Goal: Task Accomplishment & Management: Manage account settings

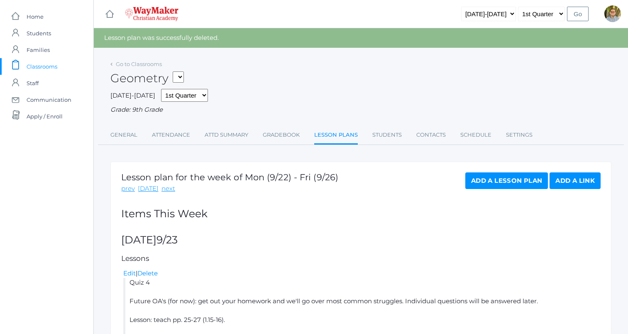
scroll to position [66, 0]
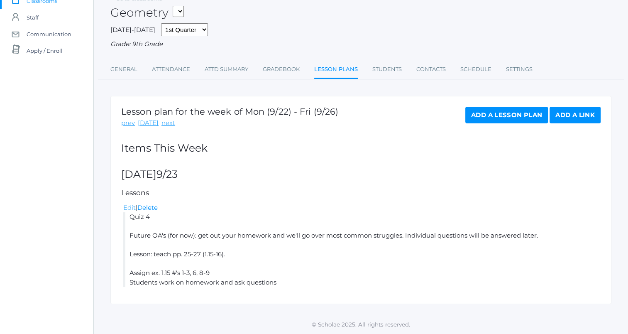
click at [129, 207] on link "Edit" at bounding box center [129, 207] width 12 height 8
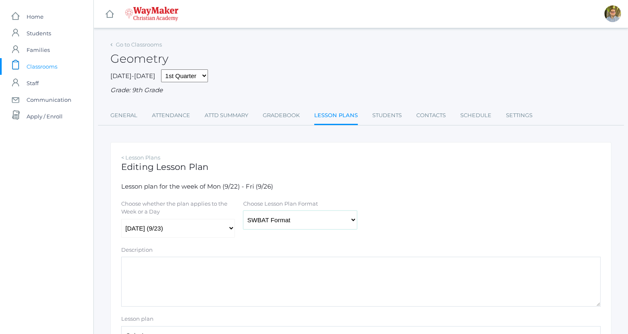
click at [291, 219] on select "Traditional Format SWBAT Format" at bounding box center [300, 219] width 114 height 19
select select "legacy"
click at [243, 211] on select "Traditional Format SWBAT Format" at bounding box center [300, 219] width 114 height 19
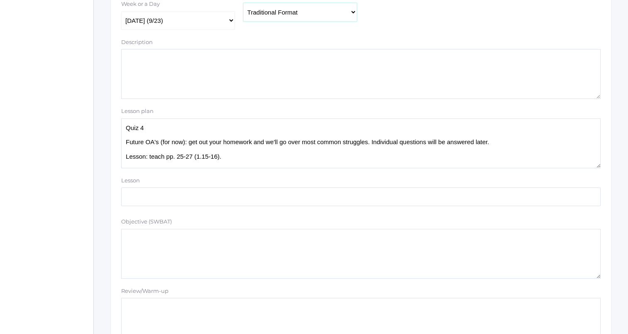
scroll to position [18, 0]
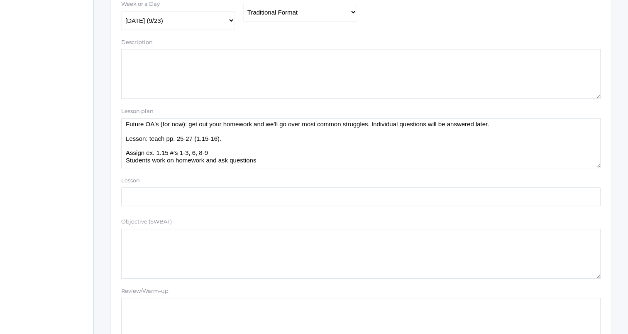
click at [242, 156] on textarea "Quiz 4 Future OA's (for now): get out your homework and we'll go over most comm…" at bounding box center [360, 143] width 479 height 50
click at [335, 148] on textarea "Quiz 4 Future OA's (for now): get out your homework and we'll go over most comm…" at bounding box center [360, 143] width 479 height 50
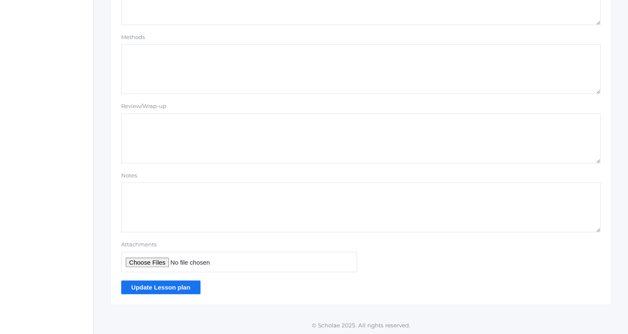
scroll to position [702, 0]
type textarea "Quiz 4 Future OA's (for now): get out your homework and we'll go over most comm…"
click at [180, 287] on input "Update Lesson plan" at bounding box center [160, 286] width 79 height 14
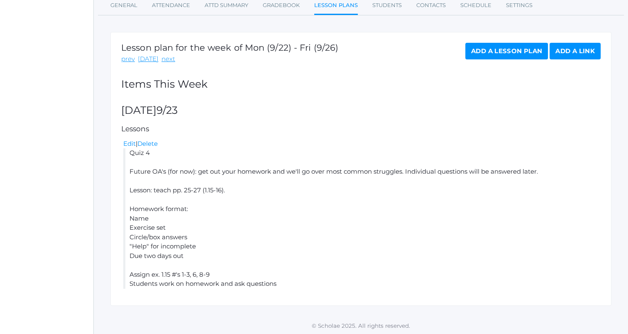
scroll to position [131, 0]
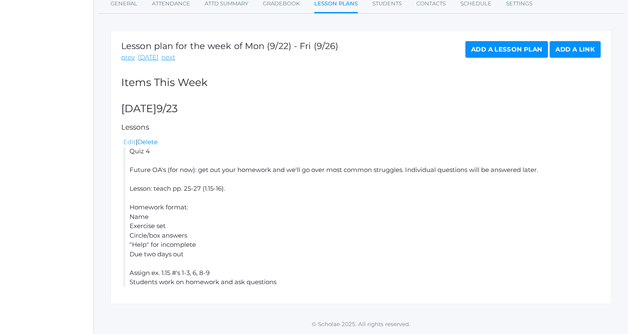
click at [131, 141] on link "Edit" at bounding box center [129, 142] width 12 height 8
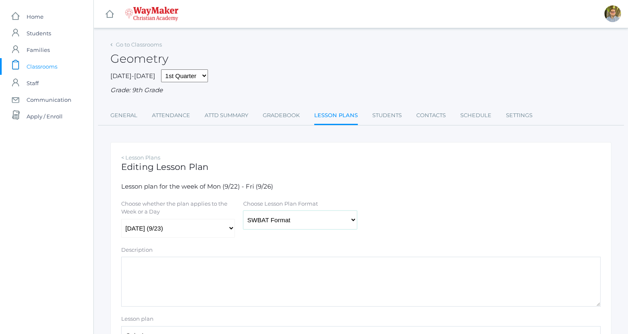
click at [319, 217] on select "Traditional Format SWBAT Format" at bounding box center [300, 219] width 114 height 19
select select "legacy"
click at [243, 211] on select "Traditional Format SWBAT Format" at bounding box center [300, 219] width 114 height 19
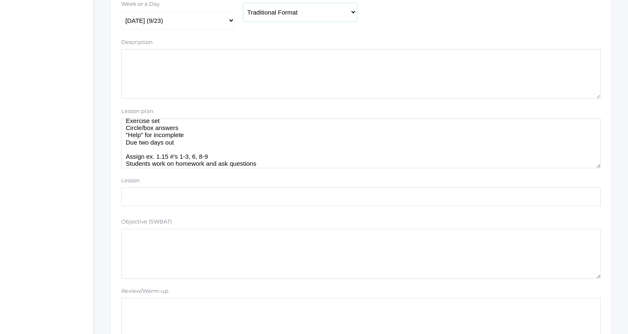
scroll to position [68, 0]
click at [294, 161] on textarea "Quiz 4 Future OA's (for now): get out your homework and we'll go over most comm…" at bounding box center [360, 143] width 479 height 50
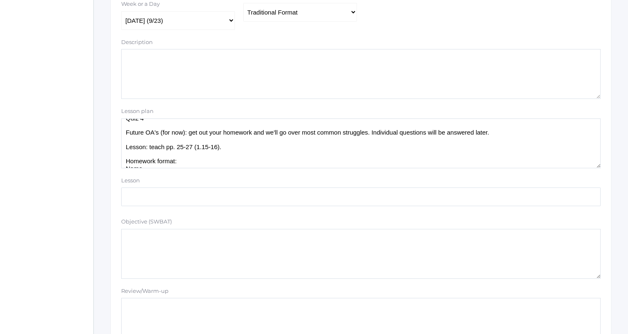
scroll to position [0, 0]
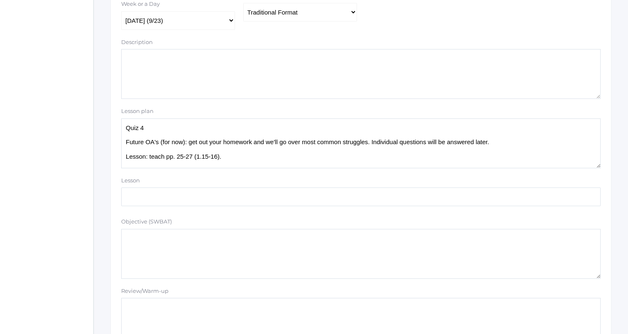
click at [232, 156] on textarea "Quiz 4 Future OA's (for now): get out your homework and we'll go over most comm…" at bounding box center [360, 143] width 479 height 50
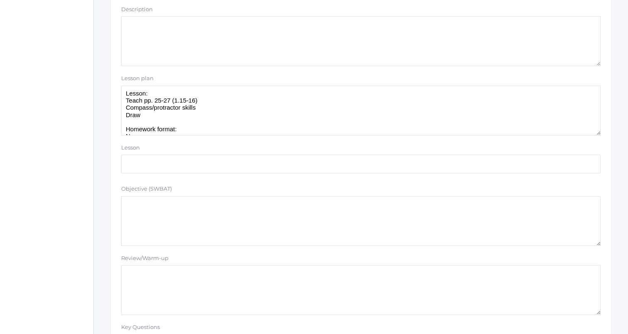
scroll to position [32, 0]
click at [258, 111] on textarea "Quiz 4 Future OA's (for now): get out your homework and we'll go over most comm…" at bounding box center [360, 110] width 479 height 50
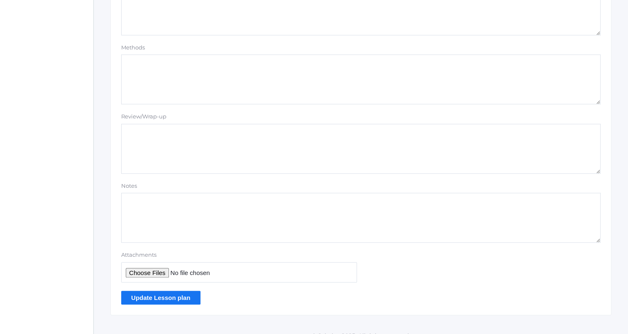
scroll to position [702, 0]
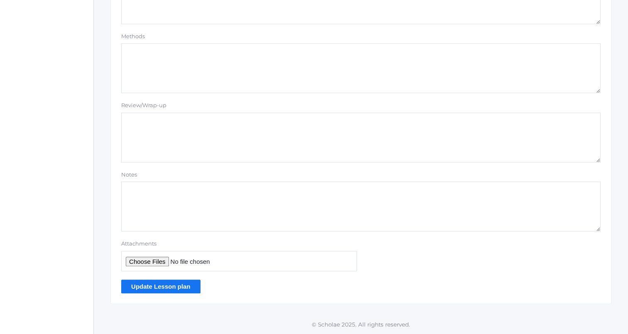
type textarea "Quiz 4 Future OA's (for now): get out your homework and we'll go over most comm…"
click at [171, 281] on input "Update Lesson plan" at bounding box center [160, 286] width 79 height 14
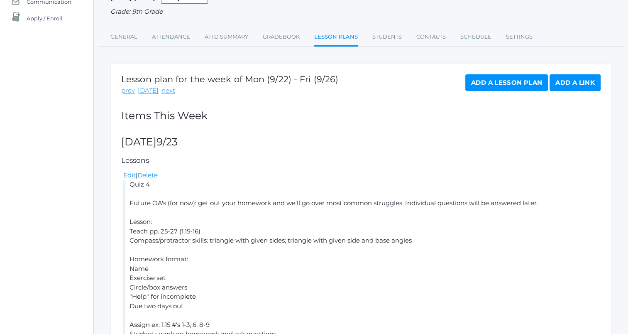
scroll to position [124, 0]
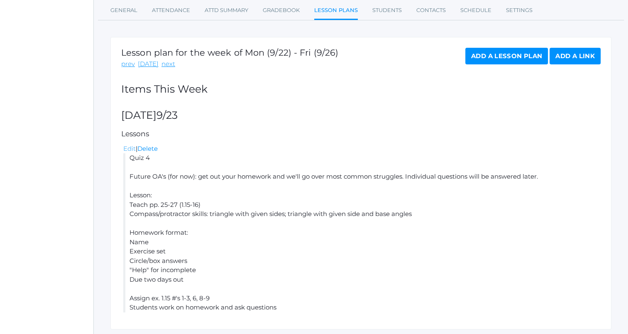
click at [127, 146] on link "Edit" at bounding box center [129, 148] width 12 height 8
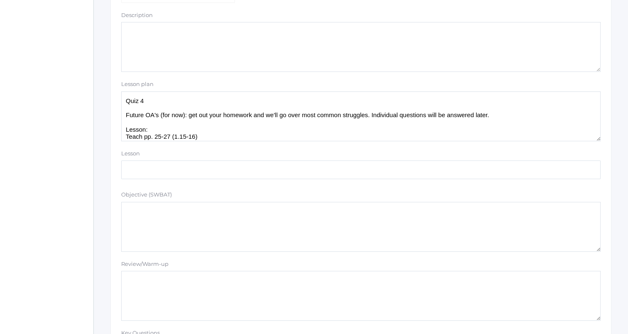
scroll to position [249, 0]
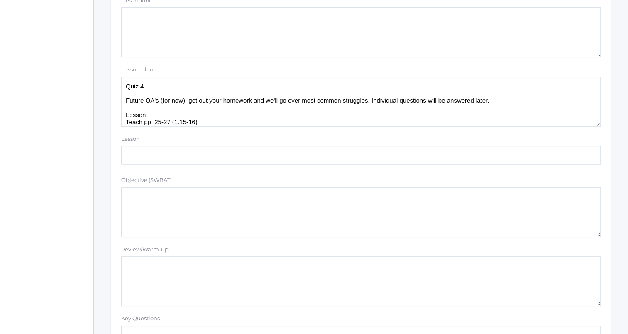
click at [530, 101] on textarea "Quiz 4 Future OA's (for now): get out your homework and we'll go over most comm…" at bounding box center [360, 102] width 479 height 50
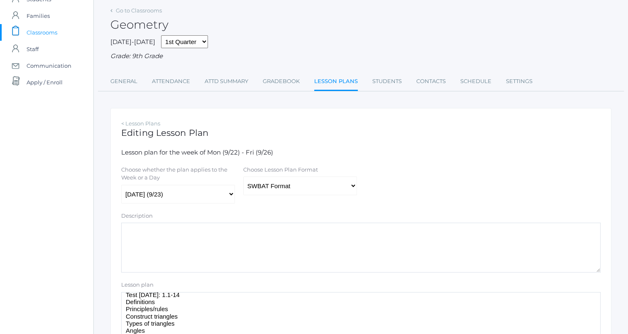
scroll to position [0, 0]
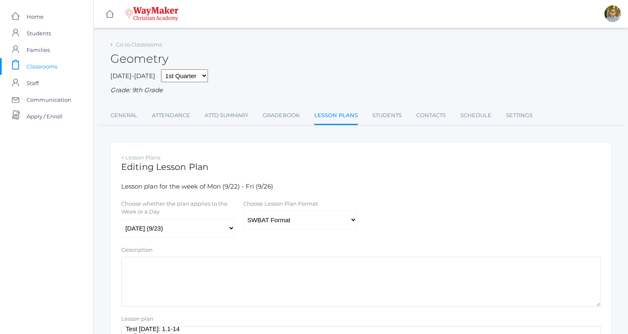
type textarea "Quiz 4 Future OA's (for now): get out your homework and we'll go over most comm…"
click at [294, 217] on select "Traditional Format SWBAT Format" at bounding box center [300, 219] width 114 height 19
select select "legacy"
click at [243, 211] on select "Traditional Format SWBAT Format" at bounding box center [300, 219] width 114 height 19
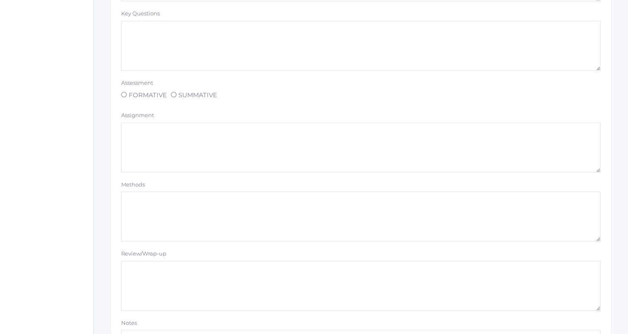
scroll to position [702, 0]
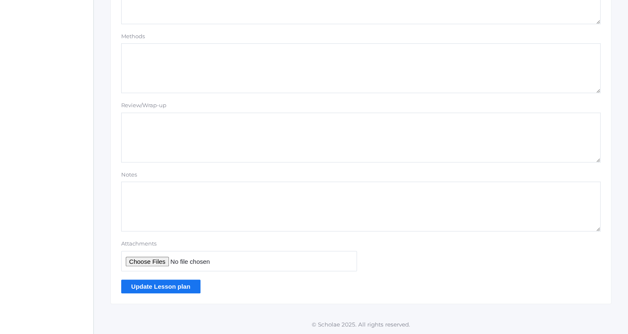
click at [190, 281] on input "Update Lesson plan" at bounding box center [160, 286] width 79 height 14
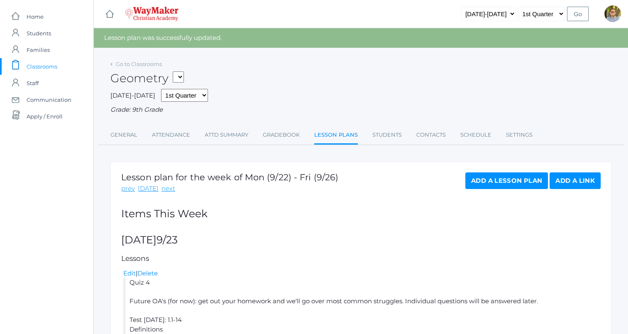
click at [46, 66] on span "Classrooms" at bounding box center [42, 66] width 31 height 17
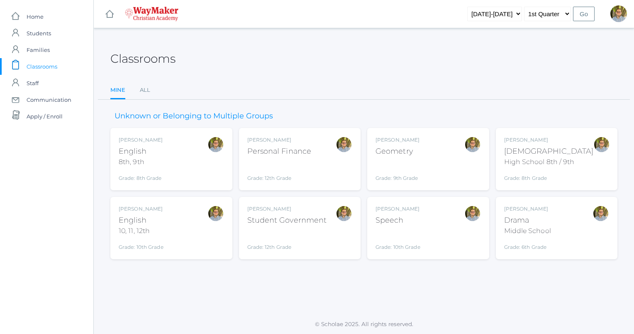
click at [551, 150] on div "[DEMOGRAPHIC_DATA]" at bounding box center [549, 151] width 90 height 11
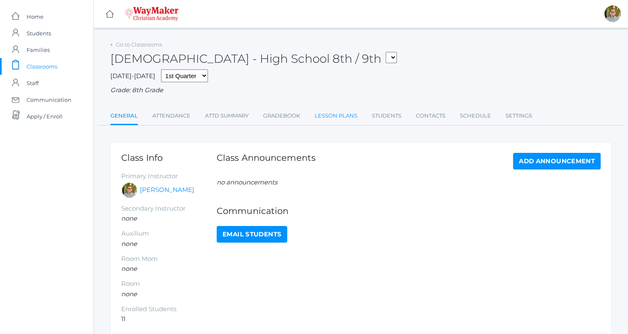
click at [342, 111] on link "Lesson Plans" at bounding box center [335, 115] width 43 height 17
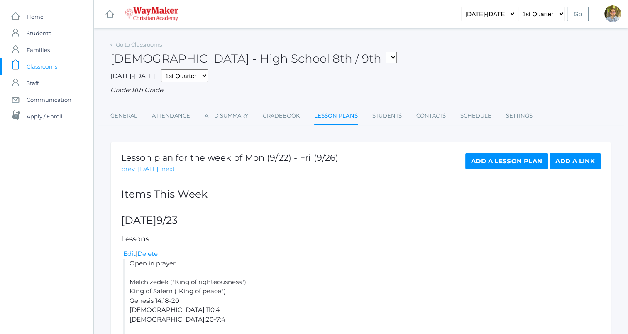
click at [50, 65] on span "Classrooms" at bounding box center [42, 66] width 31 height 17
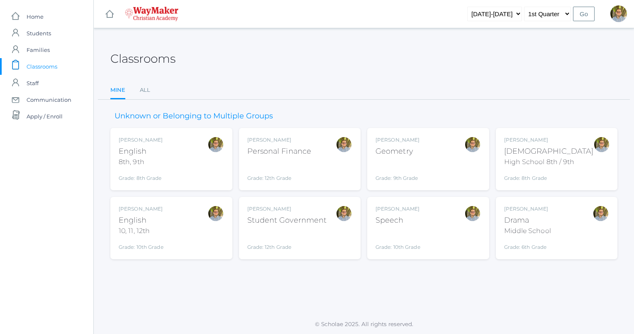
click at [180, 146] on div "[PERSON_NAME] [DEMOGRAPHIC_DATA] 8th, 9th Grade: 8th Grade 08ENGLISH" at bounding box center [171, 159] width 105 height 46
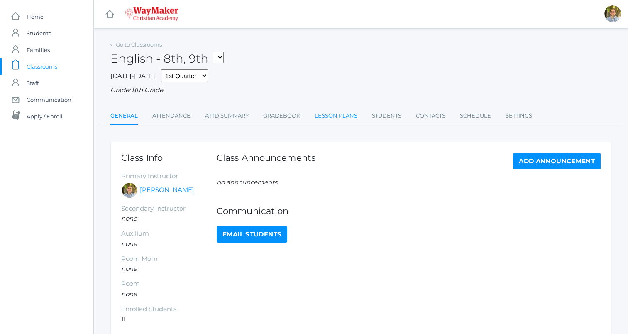
click at [340, 121] on link "Lesson Plans" at bounding box center [335, 115] width 43 height 17
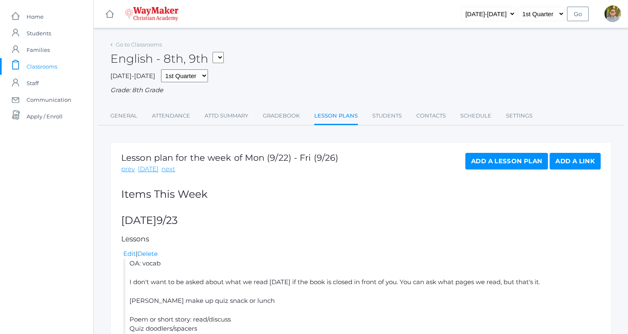
click at [43, 63] on span "Classrooms" at bounding box center [42, 66] width 31 height 17
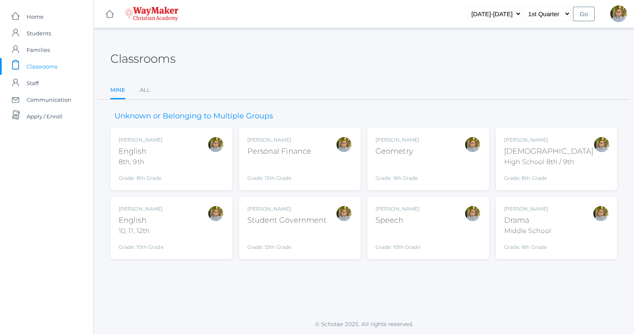
click at [417, 166] on div "Grade: 9th Grade" at bounding box center [397, 171] width 44 height 22
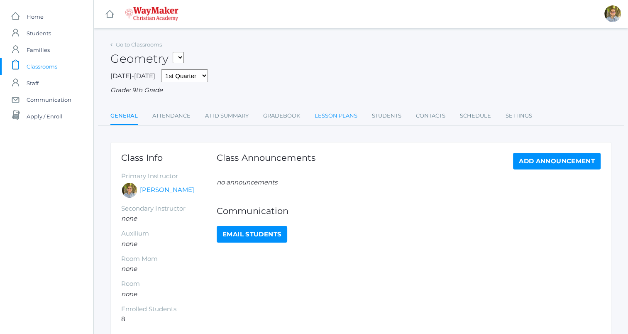
click at [322, 121] on link "Lesson Plans" at bounding box center [335, 115] width 43 height 17
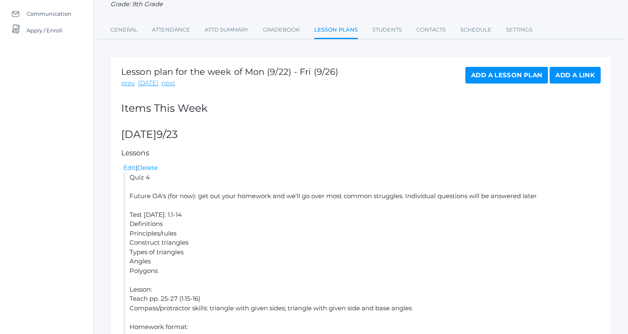
scroll to position [124, 0]
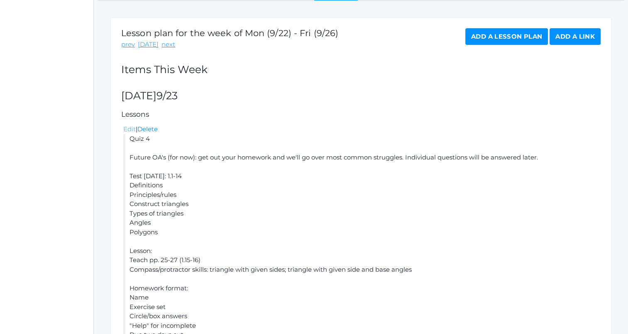
click at [127, 128] on link "Edit" at bounding box center [129, 129] width 12 height 8
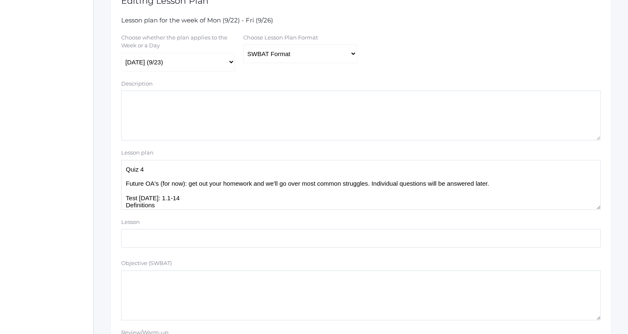
click at [534, 183] on textarea "Quiz 4 Future OA's (for now): get out your homework and we'll go over most comm…" at bounding box center [360, 185] width 479 height 50
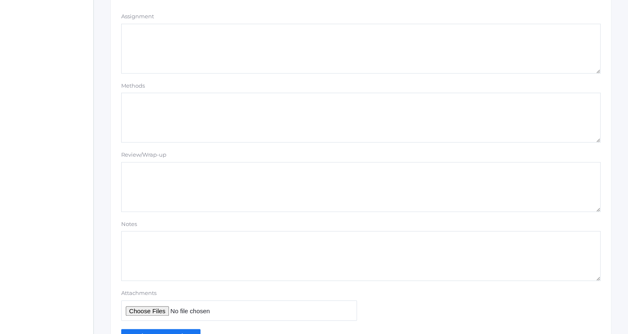
scroll to position [702, 0]
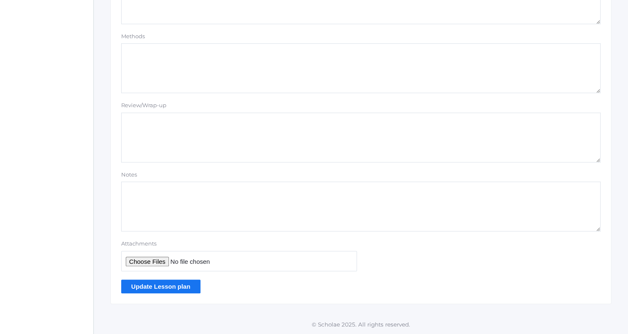
type textarea "Quiz 4 Future OA's (for now): get out your homework and we'll go over most comm…"
click at [163, 287] on input "Update Lesson plan" at bounding box center [160, 286] width 79 height 14
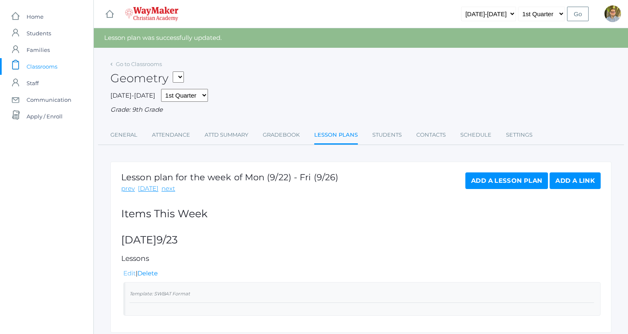
click at [131, 274] on link "Edit" at bounding box center [129, 273] width 12 height 8
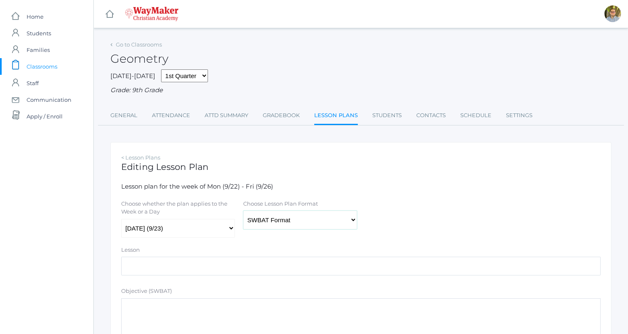
click at [321, 224] on select "Traditional Format SWBAT Format" at bounding box center [300, 219] width 114 height 19
select select "legacy"
click at [243, 211] on select "Traditional Format SWBAT Format" at bounding box center [300, 219] width 114 height 19
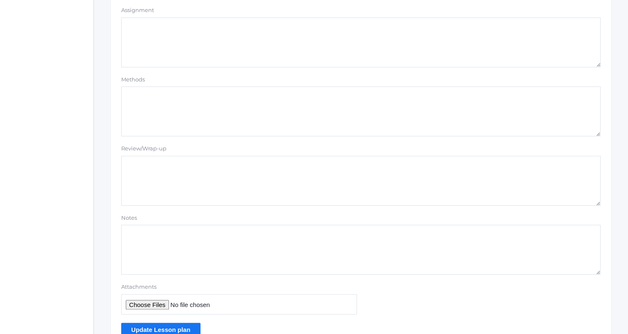
scroll to position [563, 0]
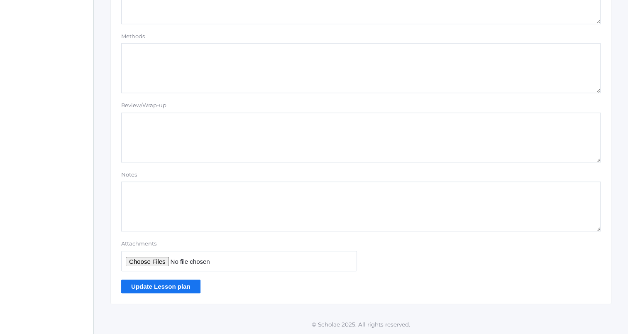
click at [183, 280] on input "Update Lesson plan" at bounding box center [160, 286] width 79 height 14
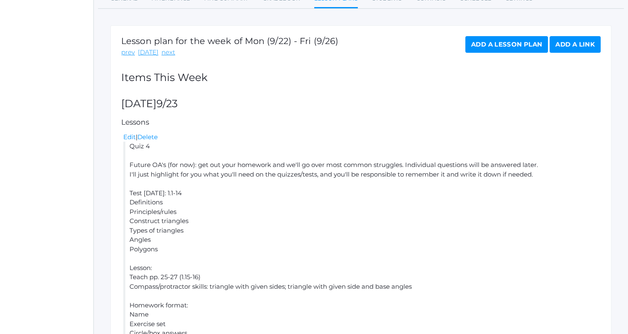
scroll to position [41, 0]
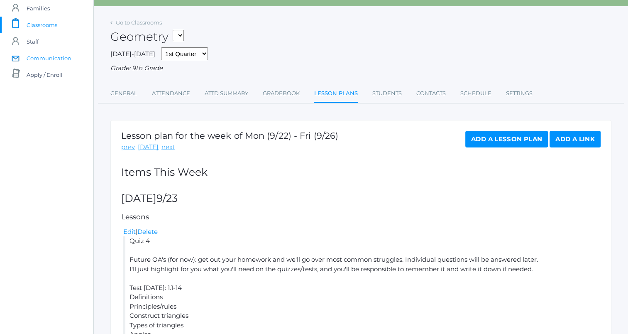
click at [43, 59] on span "Communication" at bounding box center [49, 58] width 45 height 17
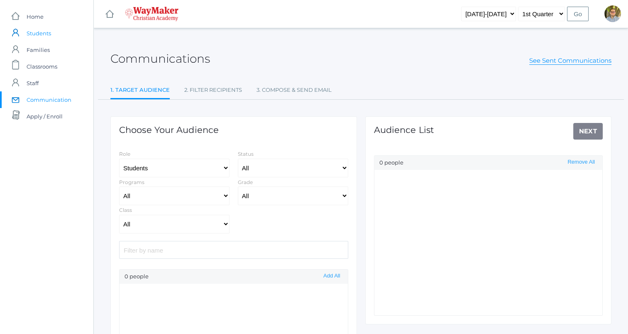
select select "Enrolled"
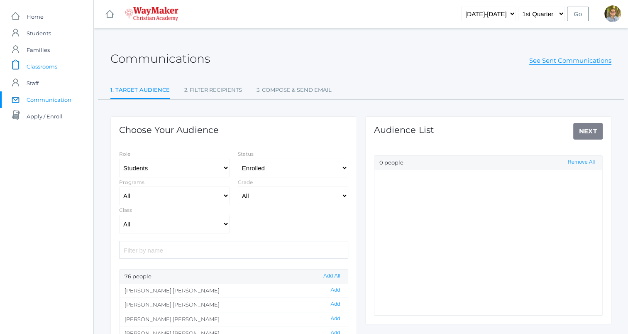
click at [44, 65] on span "Classrooms" at bounding box center [42, 66] width 31 height 17
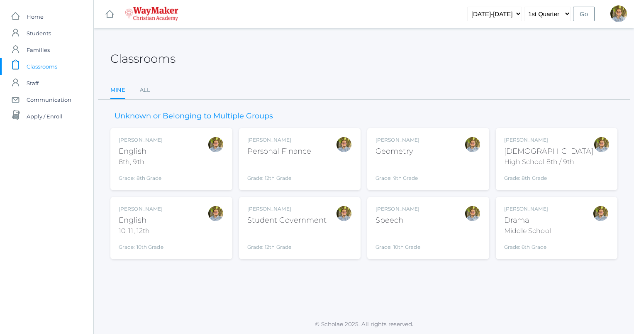
click at [191, 156] on div "[PERSON_NAME] [DEMOGRAPHIC_DATA] 8th, 9th Grade: 8th Grade 08ENGLISH" at bounding box center [171, 159] width 105 height 46
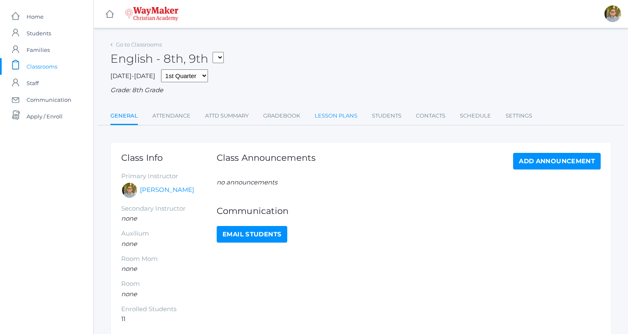
click at [339, 119] on link "Lesson Plans" at bounding box center [335, 115] width 43 height 17
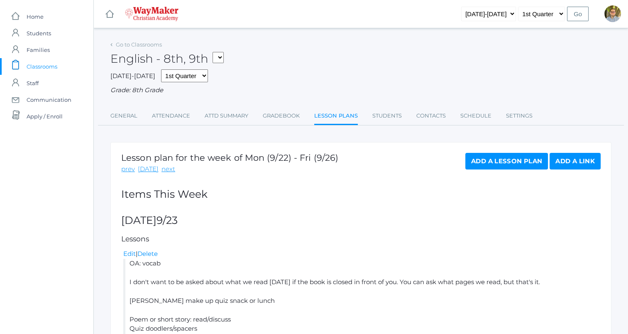
click at [39, 67] on span "Classrooms" at bounding box center [42, 66] width 31 height 17
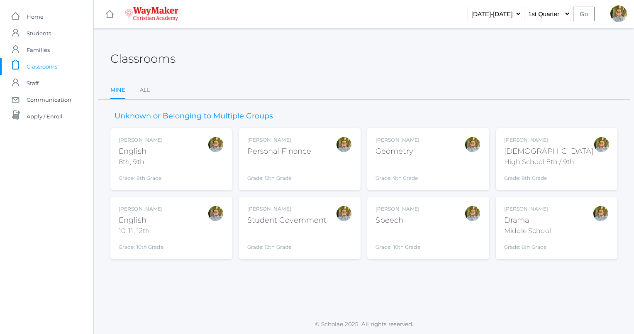
click at [202, 229] on div "[PERSON_NAME] English 10, 11, 12th Grade: 10th Grade HSENGLISH" at bounding box center [171, 228] width 105 height 46
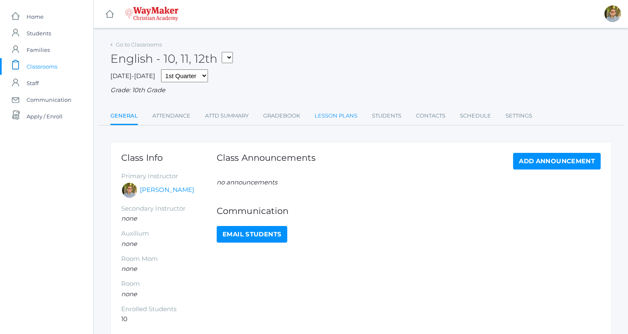
click at [332, 115] on link "Lesson Plans" at bounding box center [335, 115] width 43 height 17
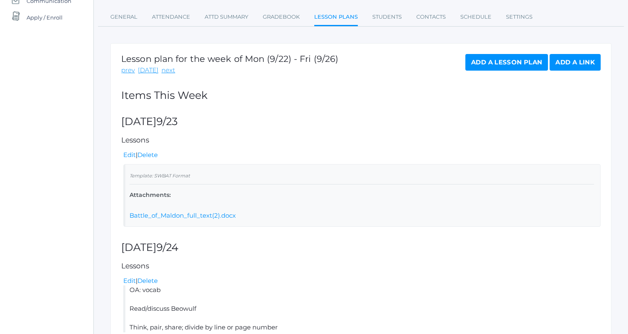
scroll to position [124, 0]
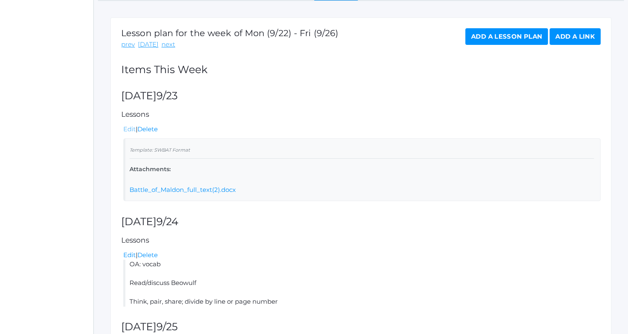
click at [131, 129] on link "Edit" at bounding box center [129, 129] width 12 height 8
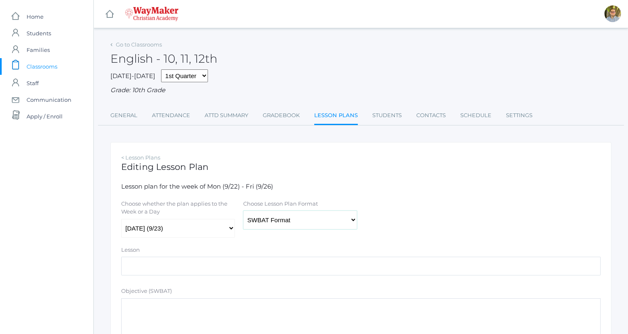
click at [292, 221] on select "Traditional Format SWBAT Format" at bounding box center [300, 219] width 114 height 19
select select "legacy"
click at [243, 211] on select "Traditional Format SWBAT Format" at bounding box center [300, 219] width 114 height 19
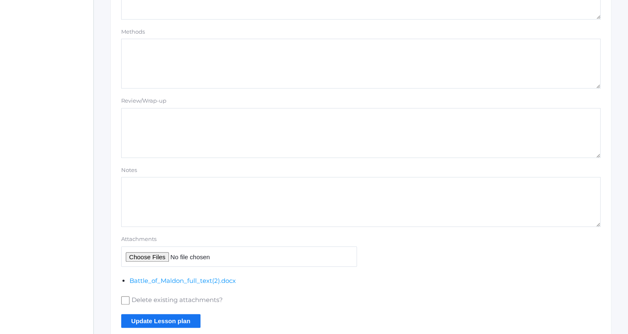
scroll to position [602, 0]
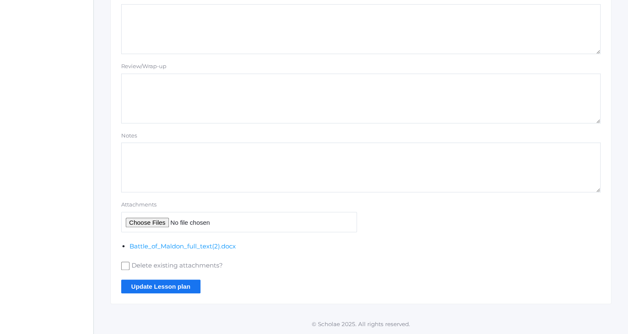
click at [173, 286] on input "Update Lesson plan" at bounding box center [160, 286] width 79 height 14
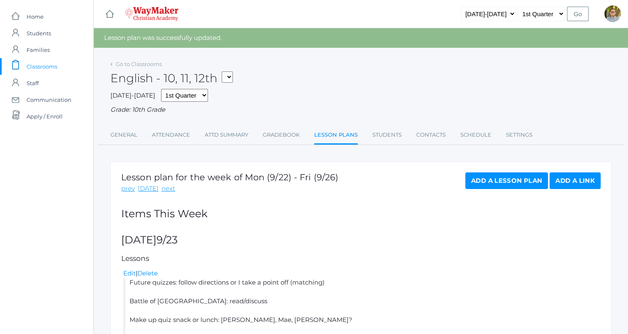
click at [57, 67] on span "Classrooms" at bounding box center [42, 66] width 31 height 17
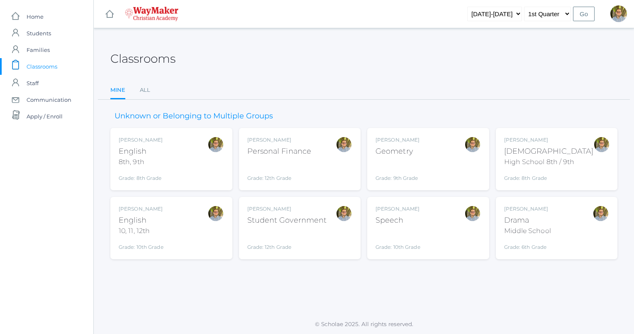
click at [432, 219] on div "Kylen Braileanu Speech Grade: 10th Grade SPEECH" at bounding box center [427, 228] width 105 height 46
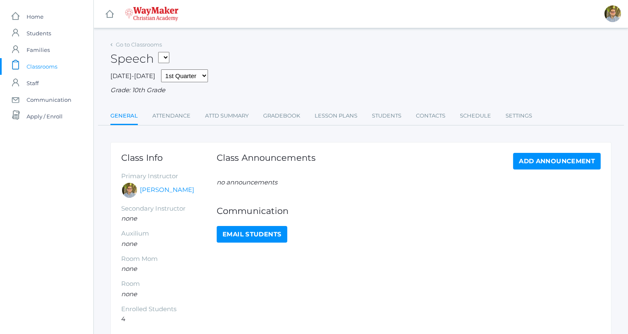
click at [358, 110] on ul "General Attendance Attd Summary Gradebook Lesson Plans Students Contacts Schedu…" at bounding box center [360, 116] width 501 height 18
click at [340, 115] on link "Lesson Plans" at bounding box center [335, 115] width 43 height 17
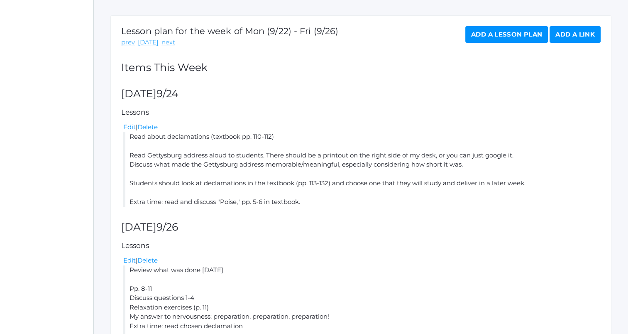
scroll to position [207, 0]
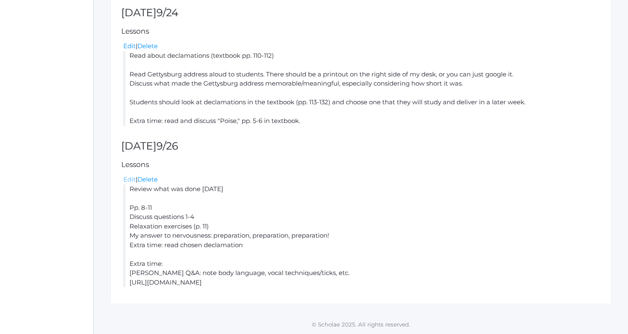
click at [127, 180] on link "Edit" at bounding box center [129, 179] width 12 height 8
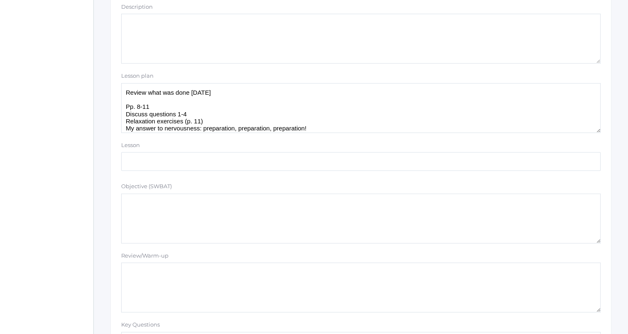
scroll to position [249, 0]
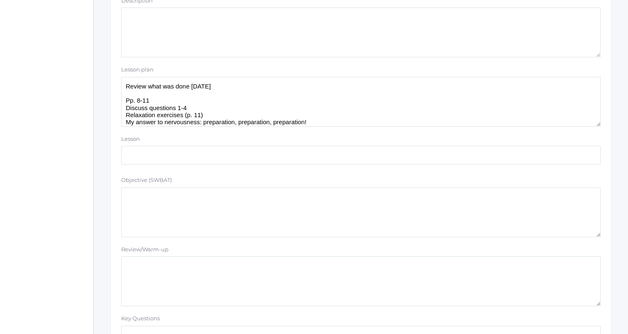
drag, startPoint x: 256, startPoint y: 88, endPoint x: 119, endPoint y: 91, distance: 137.3
click at [119, 91] on div "Lesson plan Review what was done on Wednesday Pp. 8-11 Discuss questions 1-4 Re…" at bounding box center [360, 96] width 487 height 61
drag, startPoint x: 127, startPoint y: 88, endPoint x: 175, endPoint y: 96, distance: 48.1
click at [175, 96] on textarea "Review what was done on Wednesday Pp. 8-11 Discuss questions 1-4 Relaxation exe…" at bounding box center [360, 102] width 479 height 50
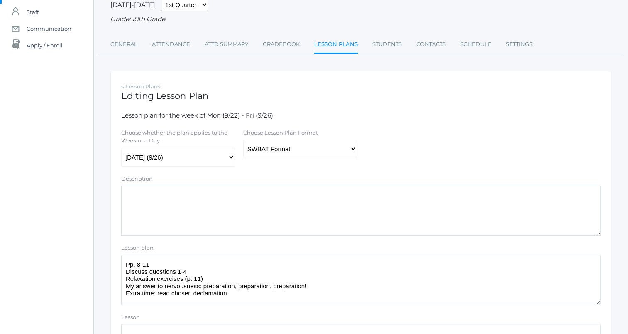
scroll to position [0, 0]
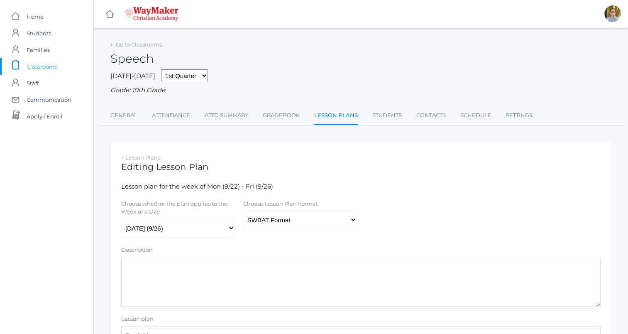
type textarea "Pp. 8-11 Discuss questions 1-4 Relaxation exercises (p. 11) My answer to nervou…"
click at [306, 223] on select "Traditional Format SWBAT Format" at bounding box center [300, 219] width 114 height 19
select select "legacy"
click at [243, 211] on select "Traditional Format SWBAT Format" at bounding box center [300, 219] width 114 height 19
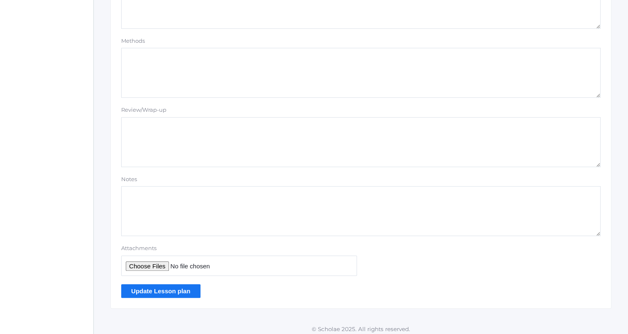
scroll to position [702, 0]
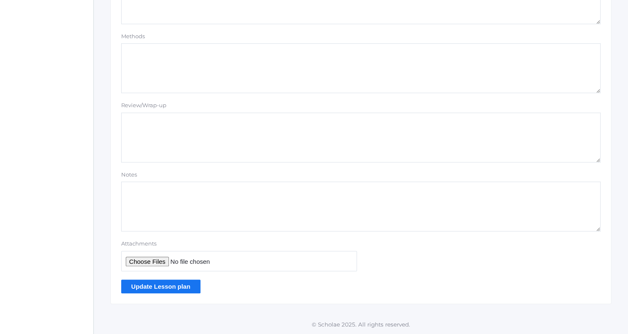
click at [185, 285] on input "Update Lesson plan" at bounding box center [160, 286] width 79 height 14
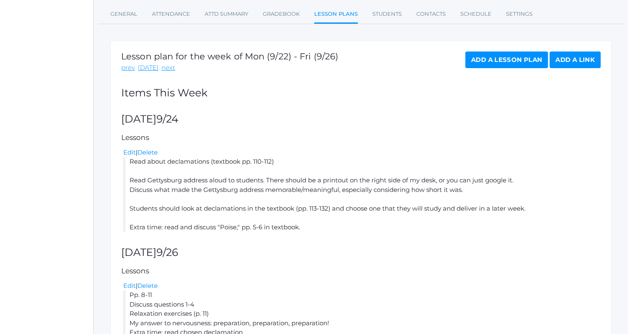
scroll to position [124, 0]
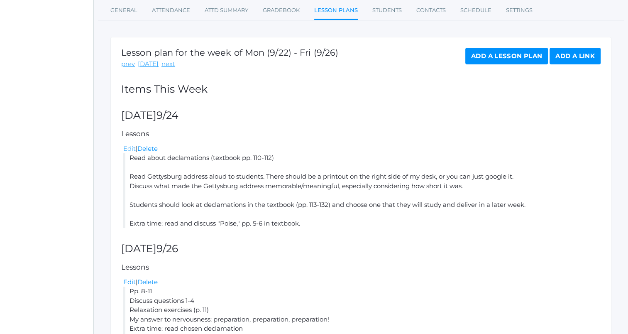
click at [127, 151] on link "Edit" at bounding box center [129, 148] width 12 height 8
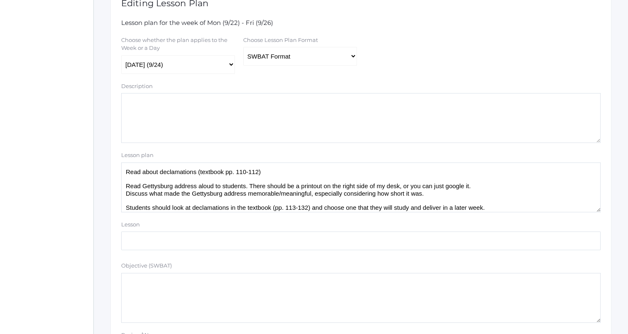
scroll to position [207, 0]
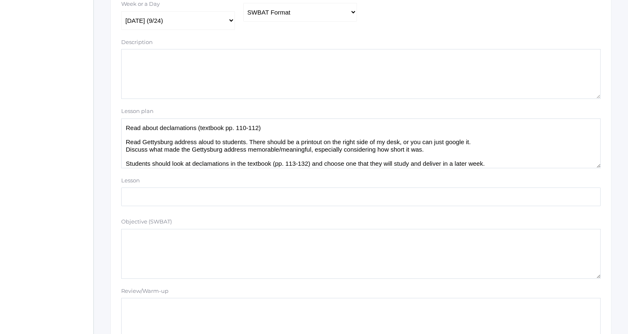
drag, startPoint x: 123, startPoint y: 127, endPoint x: 129, endPoint y: 123, distance: 7.5
click at [123, 127] on textarea "Read about declamations (textbook pp. 110-112) Read Gettysburg address aloud to…" at bounding box center [360, 143] width 479 height 50
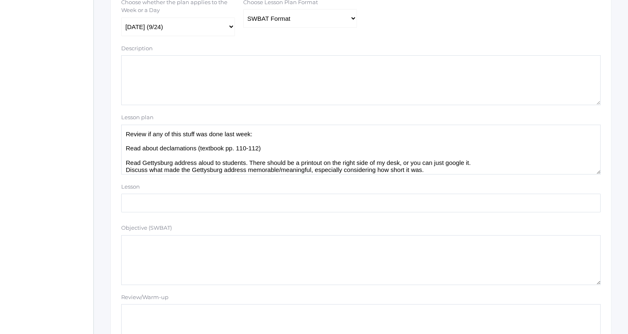
scroll to position [0, 0]
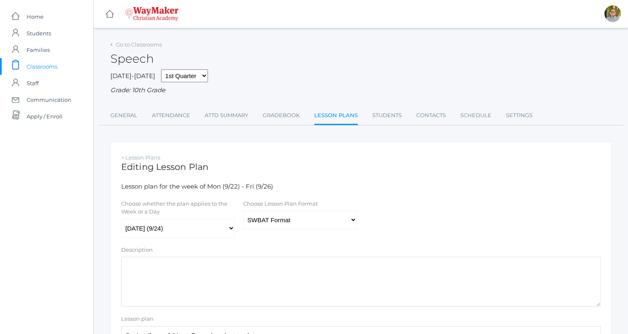
type textarea "Review if any of this stuff was done last week: Read about declamations (textbo…"
click at [338, 223] on select "Traditional Format SWBAT Format" at bounding box center [300, 219] width 114 height 19
select select "legacy"
click at [243, 211] on select "Traditional Format SWBAT Format" at bounding box center [300, 219] width 114 height 19
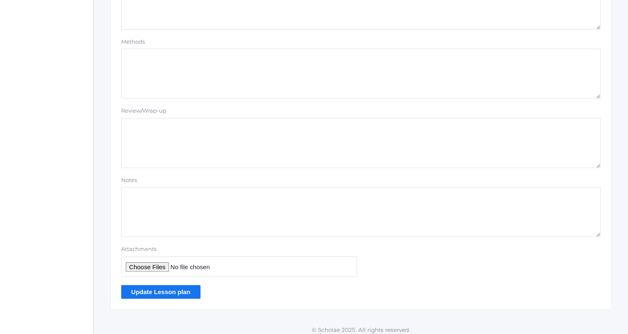
scroll to position [702, 0]
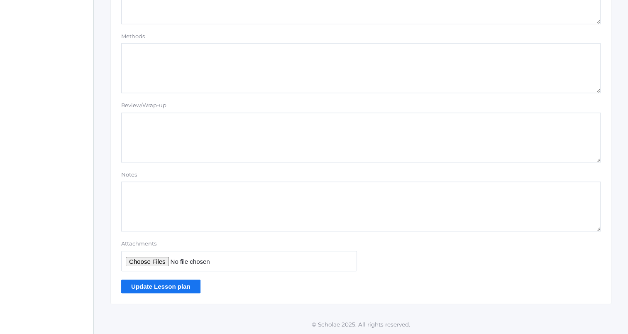
click at [168, 284] on input "Update Lesson plan" at bounding box center [160, 286] width 79 height 14
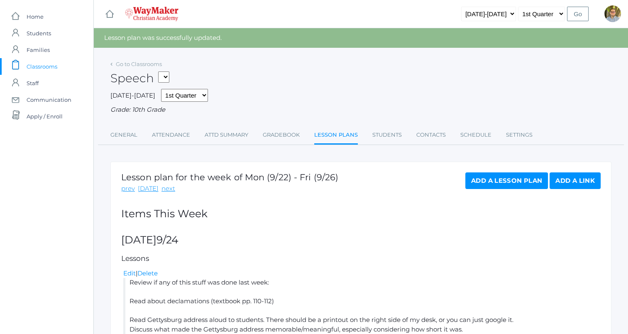
click at [64, 62] on link "icons/clipboard/plain Created with Sketch. Classrooms" at bounding box center [46, 66] width 93 height 17
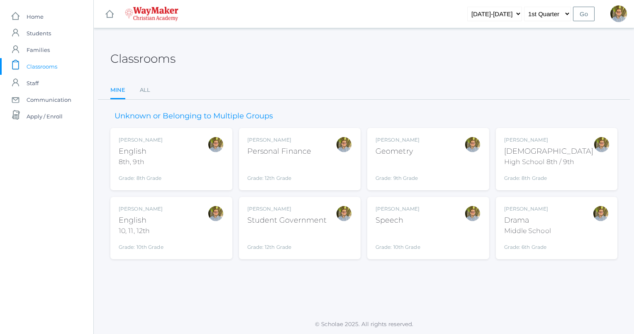
click at [297, 216] on div "Student Government" at bounding box center [287, 219] width 80 height 11
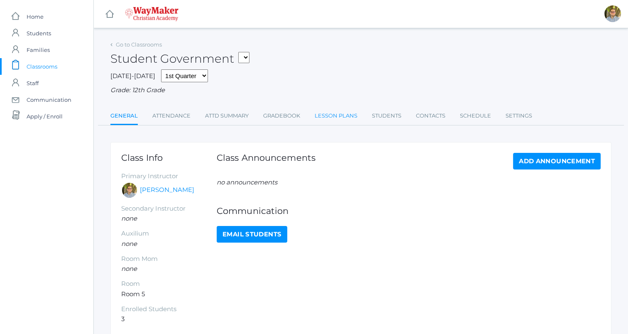
click at [332, 117] on link "Lesson Plans" at bounding box center [335, 115] width 43 height 17
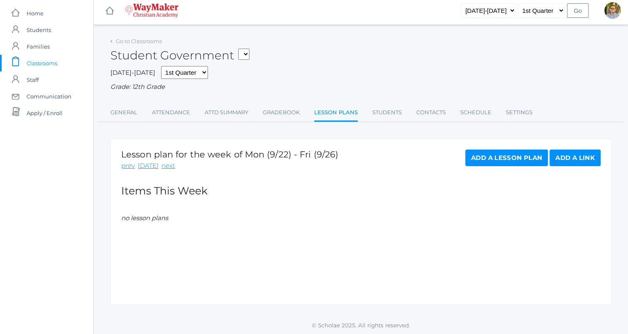
scroll to position [5, 0]
click at [478, 156] on link "Add a Lesson Plan" at bounding box center [506, 157] width 83 height 17
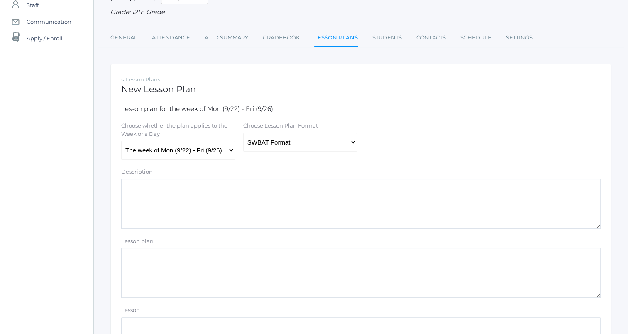
scroll to position [83, 0]
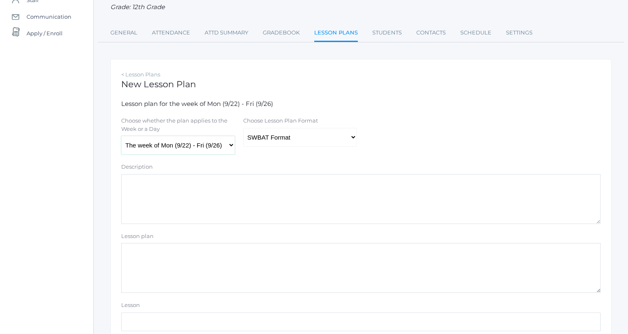
click at [210, 148] on select "The week of Mon (9/22) - Fri (9/26) [DATE] (9/22) [DATE] (9/23) [DATE] (9/24) […" at bounding box center [178, 145] width 114 height 19
select select "[DATE]"
click at [121, 136] on select "The week of Mon (9/22) - Fri (9/26) [DATE] (9/22) [DATE] (9/23) [DATE] (9/24) […" at bounding box center [178, 145] width 114 height 19
click at [279, 142] on select "Traditional Format SWBAT Format" at bounding box center [300, 137] width 114 height 19
select select "legacy"
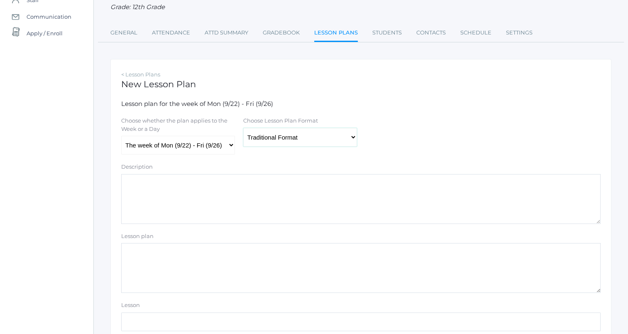
click at [243, 128] on select "Traditional Format SWBAT Format" at bounding box center [300, 137] width 114 height 19
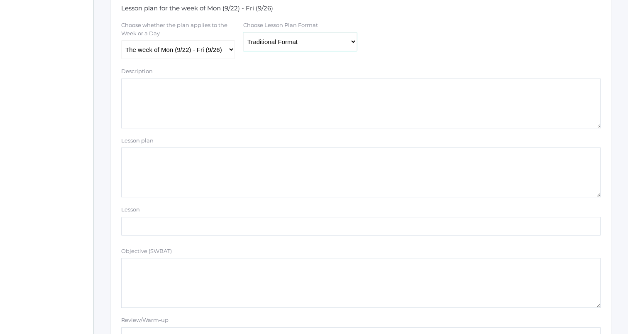
scroll to position [249, 0]
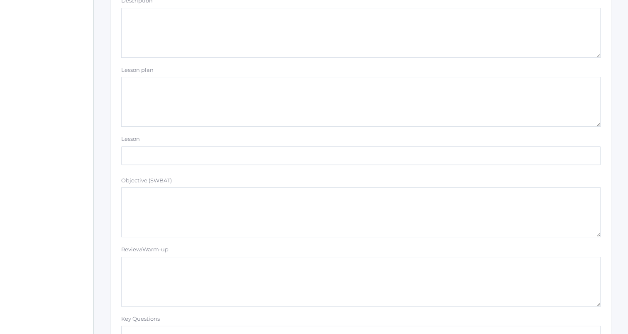
click at [233, 112] on textarea "Lesson plan" at bounding box center [360, 102] width 479 height 50
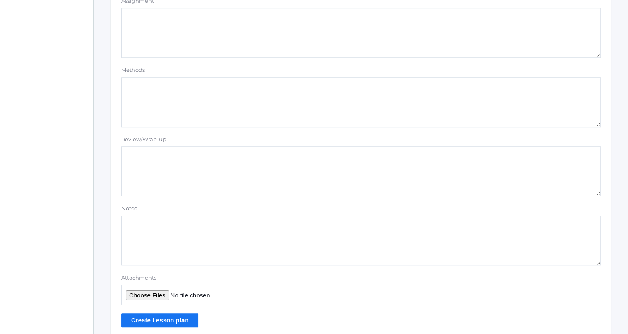
scroll to position [702, 0]
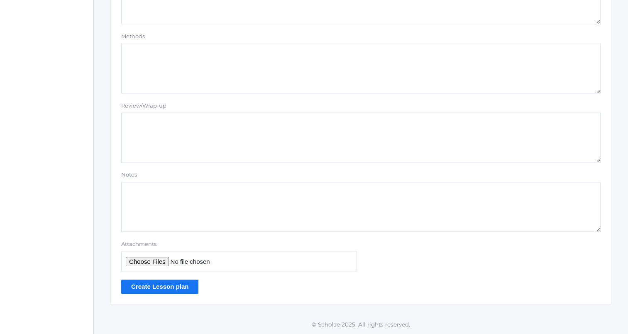
type textarea "[PERSON_NAME]"
click at [136, 279] on input "Create Lesson plan" at bounding box center [159, 286] width 77 height 14
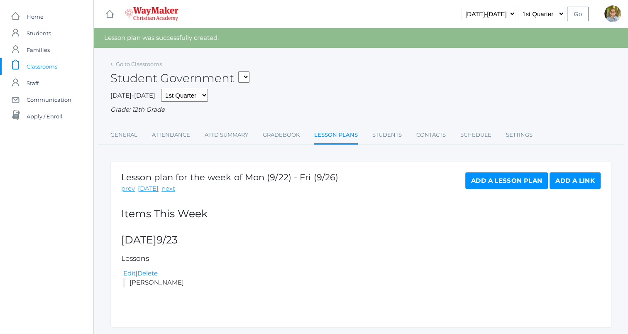
scroll to position [24, 0]
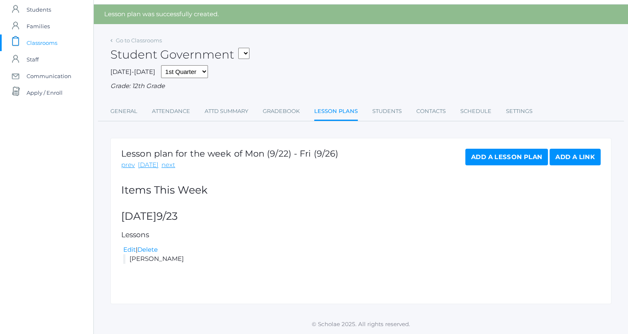
click at [482, 158] on link "Add a Lesson Plan" at bounding box center [506, 157] width 83 height 17
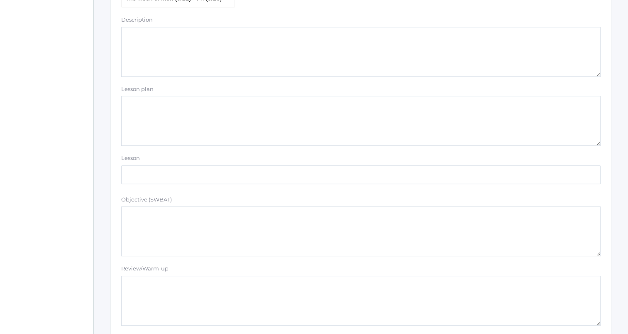
scroll to position [166, 0]
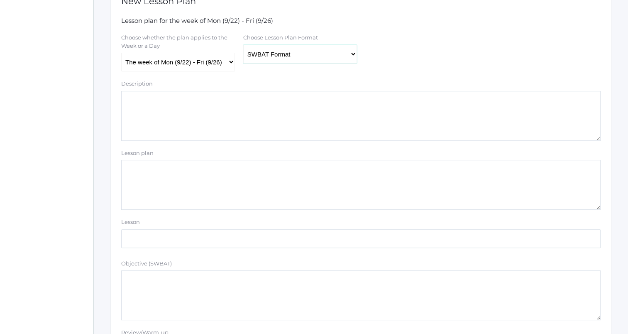
click at [322, 59] on select "Traditional Format SWBAT Format" at bounding box center [300, 54] width 114 height 19
click at [243, 45] on select "Traditional Format SWBAT Format" at bounding box center [300, 54] width 114 height 19
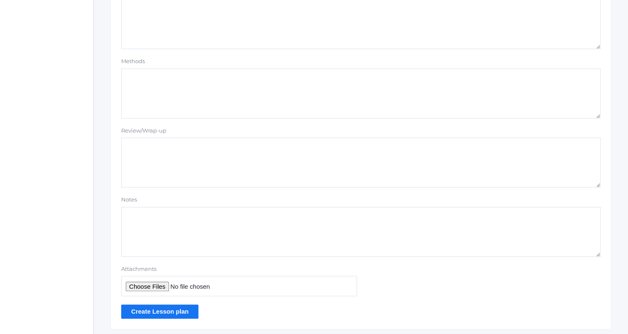
scroll to position [702, 0]
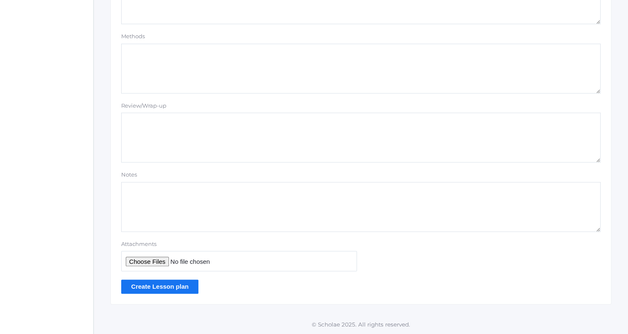
click at [188, 280] on input "Create Lesson plan" at bounding box center [159, 286] width 77 height 14
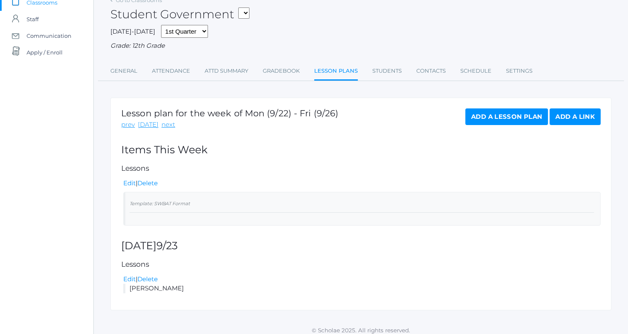
scroll to position [70, 0]
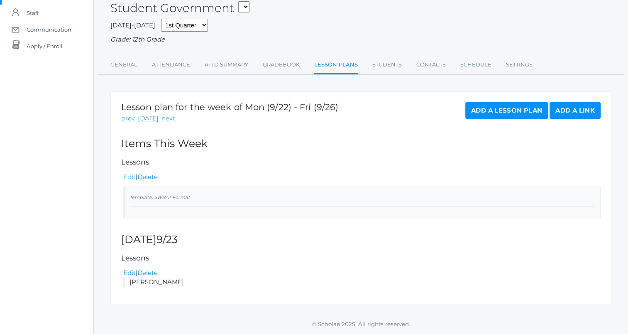
click at [131, 178] on link "Edit" at bounding box center [129, 177] width 12 height 8
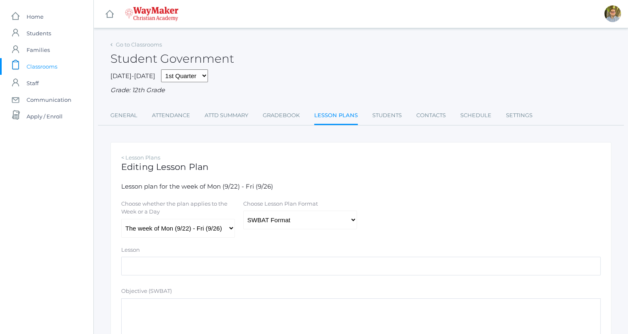
click at [55, 61] on span "Classrooms" at bounding box center [42, 66] width 31 height 17
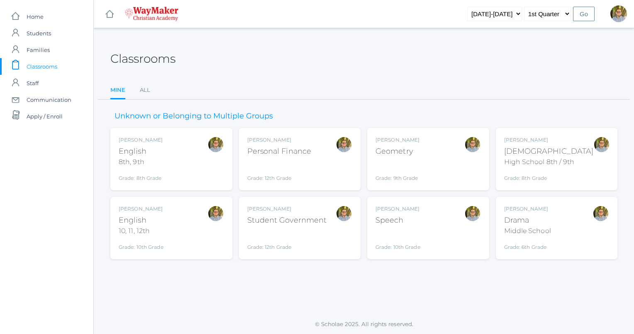
click at [307, 232] on div "Grade: 12th Grade" at bounding box center [287, 240] width 80 height 22
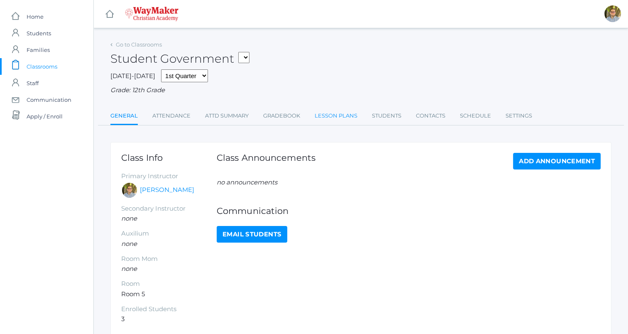
click at [328, 116] on link "Lesson Plans" at bounding box center [335, 115] width 43 height 17
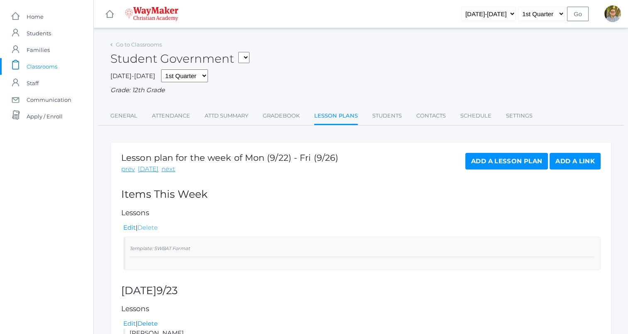
click at [145, 227] on link "Delete" at bounding box center [147, 227] width 20 height 8
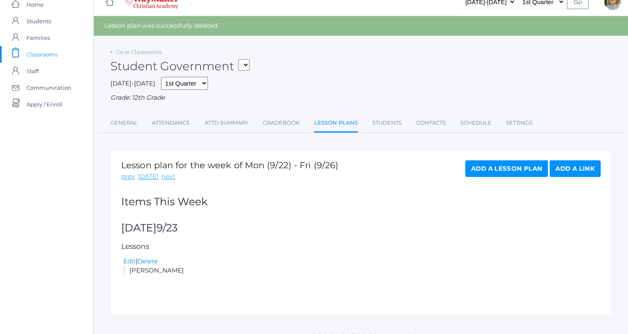
scroll to position [24, 0]
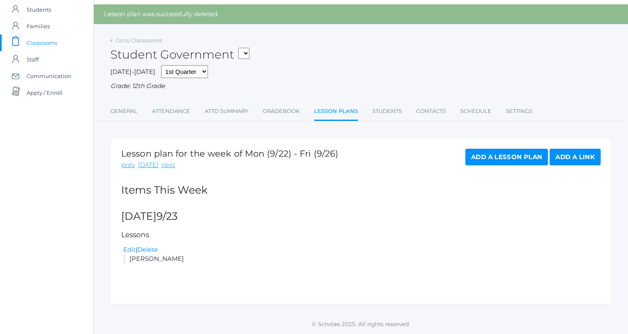
click at [41, 42] on span "Classrooms" at bounding box center [42, 42] width 31 height 17
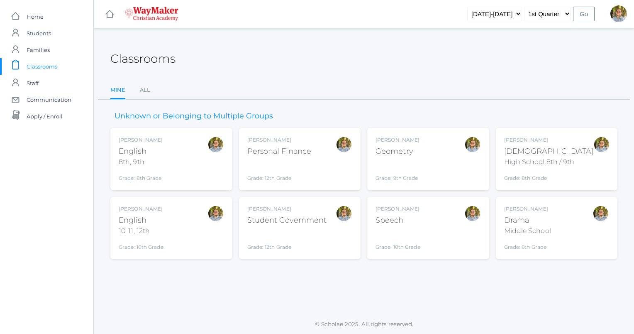
click at [574, 211] on div "[PERSON_NAME] Drama Middle School Grade: 6th Grade THEATER" at bounding box center [556, 228] width 105 height 46
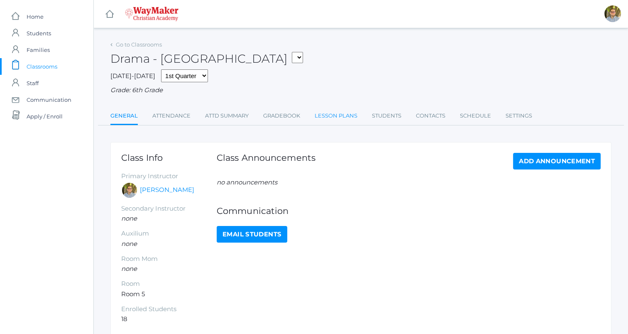
click at [332, 120] on link "Lesson Plans" at bounding box center [335, 115] width 43 height 17
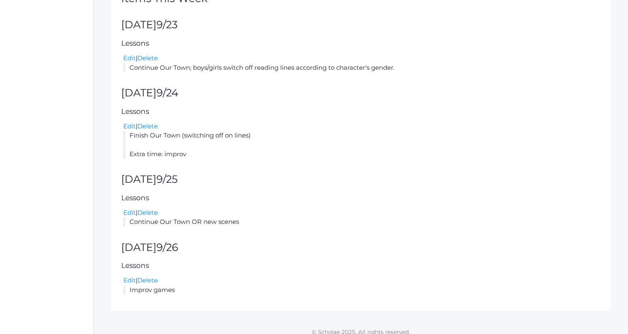
scroll to position [203, 0]
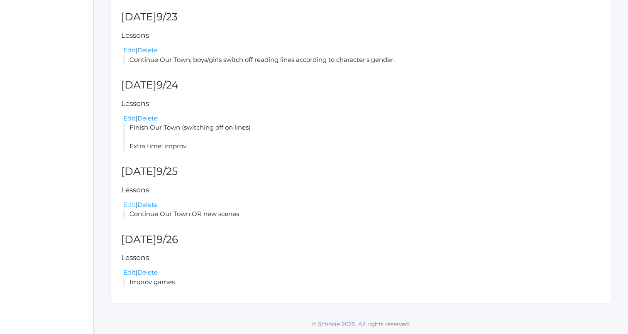
click at [130, 206] on link "Edit" at bounding box center [129, 204] width 12 height 8
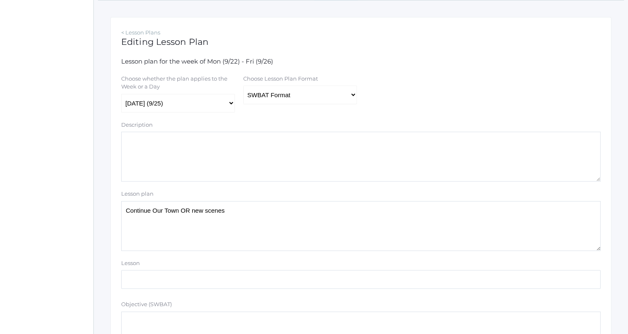
scroll to position [124, 0]
click at [266, 219] on textarea "Continue Our Town OR new scenes" at bounding box center [360, 226] width 479 height 50
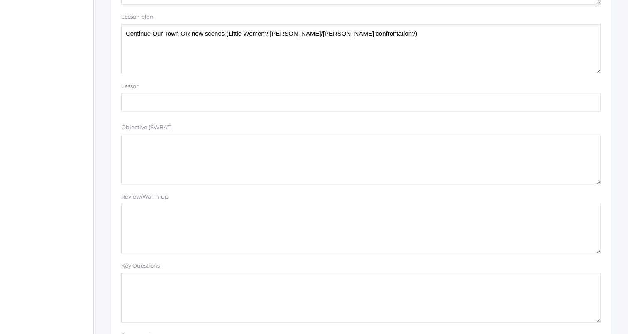
scroll to position [207, 0]
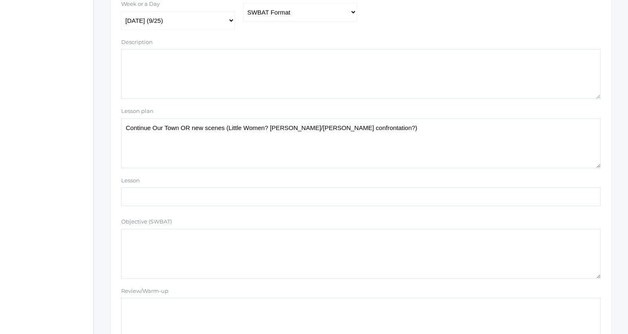
type textarea "Continue Our Town OR new scenes (Little Women? [PERSON_NAME]/[PERSON_NAME] conf…"
click at [283, 17] on select "Traditional Format SWBAT Format" at bounding box center [300, 12] width 114 height 19
select select "legacy"
click at [243, 3] on select "Traditional Format SWBAT Format" at bounding box center [300, 12] width 114 height 19
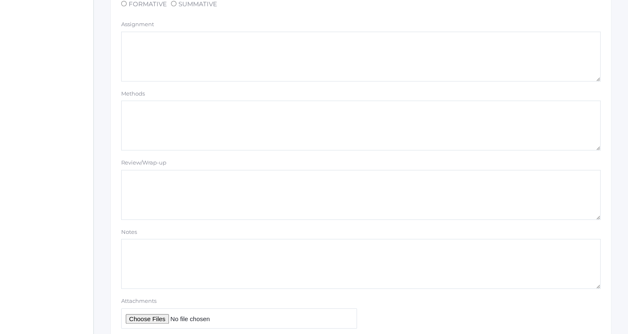
scroll to position [702, 0]
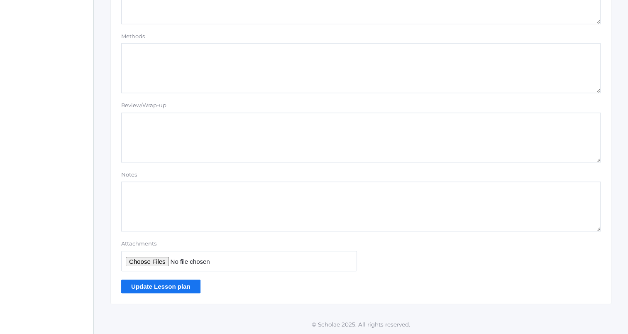
click at [191, 287] on input "Update Lesson plan" at bounding box center [160, 286] width 79 height 14
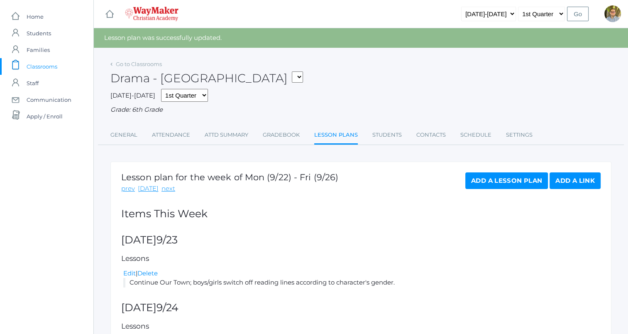
click at [53, 64] on span "Classrooms" at bounding box center [42, 66] width 31 height 17
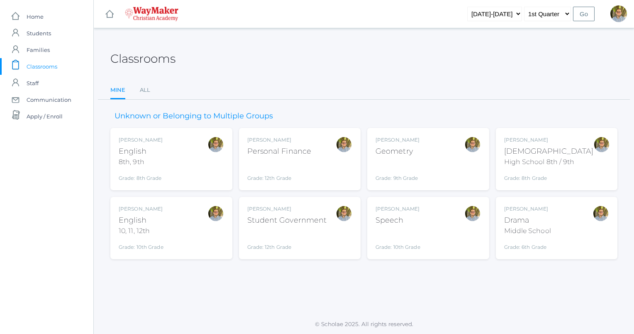
click at [448, 166] on div "[PERSON_NAME] Geometry Grade: 9th Grade GEOM" at bounding box center [427, 159] width 105 height 46
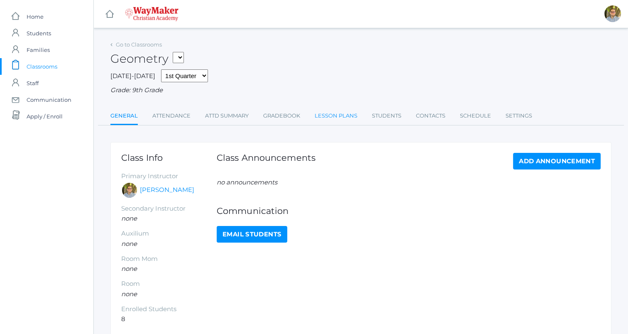
click at [335, 116] on link "Lesson Plans" at bounding box center [335, 115] width 43 height 17
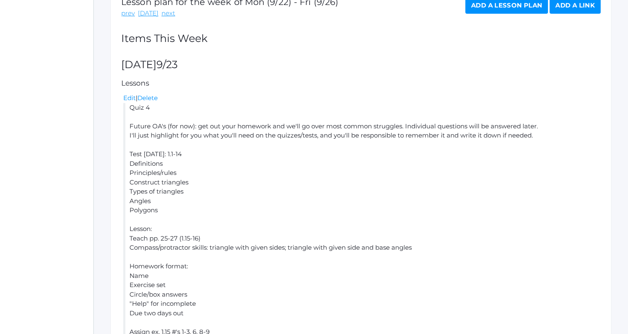
scroll to position [146, 0]
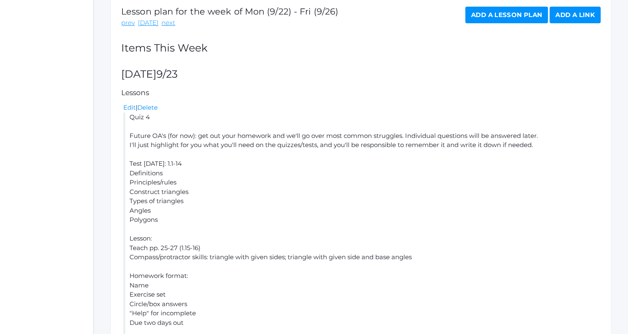
click at [492, 15] on link "Add a Lesson Plan" at bounding box center [506, 15] width 83 height 17
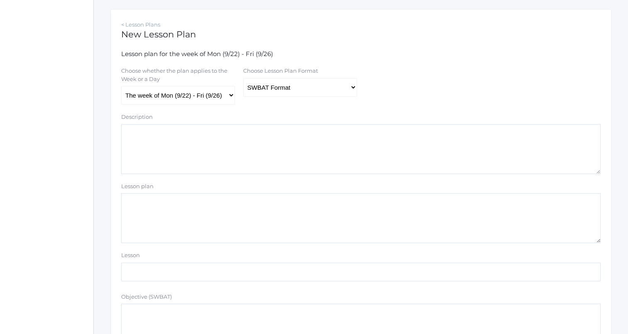
scroll to position [133, 0]
click at [224, 97] on select "The week of Mon (9/22) - Fri (9/26) [DATE] (9/22) [DATE] (9/23) [DATE] (9/24) […" at bounding box center [178, 95] width 114 height 19
select select "[DATE]"
click at [121, 86] on select "The week of Mon (9/22) - Fri (9/26) [DATE] (9/22) [DATE] (9/23) [DATE] (9/24) […" at bounding box center [178, 95] width 114 height 19
click at [231, 207] on textarea "Lesson plan" at bounding box center [360, 218] width 479 height 50
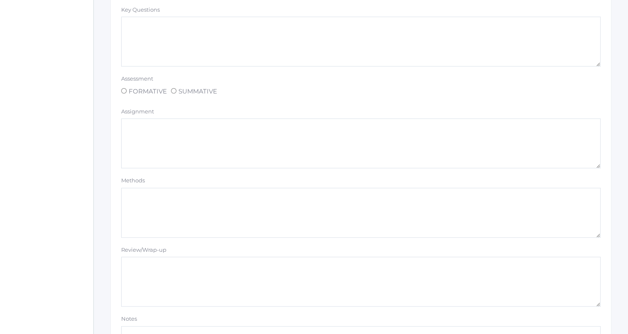
scroll to position [702, 0]
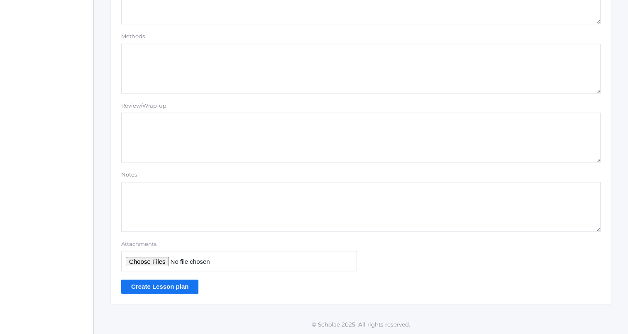
type textarea "Bam"
click at [168, 283] on input "Create Lesson plan" at bounding box center [159, 286] width 77 height 14
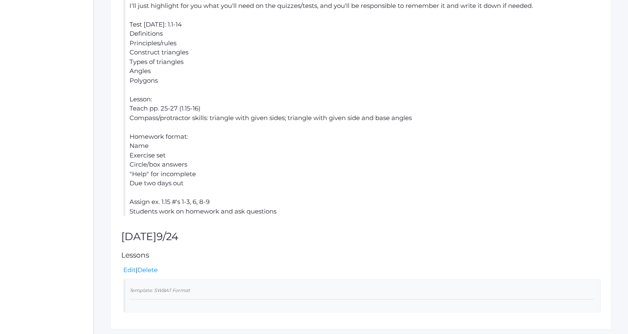
scroll to position [330, 0]
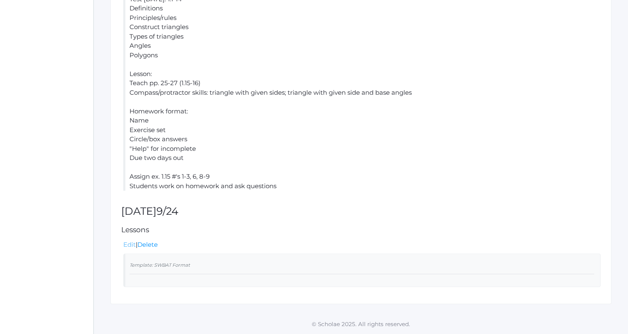
click at [129, 243] on link "Edit" at bounding box center [129, 244] width 12 height 8
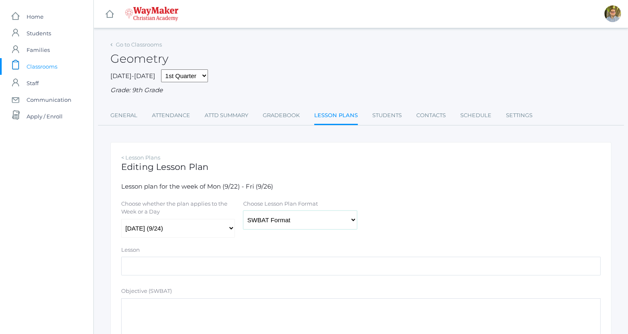
click at [283, 223] on select "Traditional Format SWBAT Format" at bounding box center [300, 219] width 114 height 19
select select "legacy"
click at [243, 211] on select "Traditional Format SWBAT Format" at bounding box center [300, 219] width 114 height 19
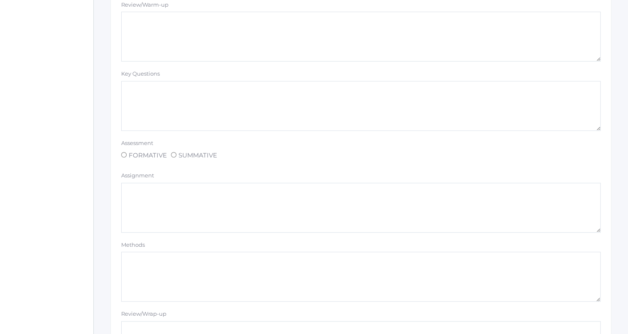
scroll to position [563, 0]
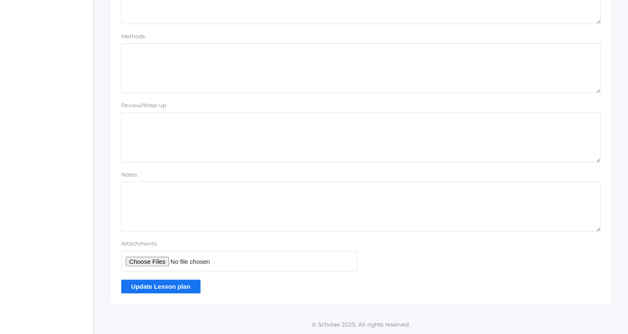
click at [193, 292] on input "Update Lesson plan" at bounding box center [160, 286] width 79 height 14
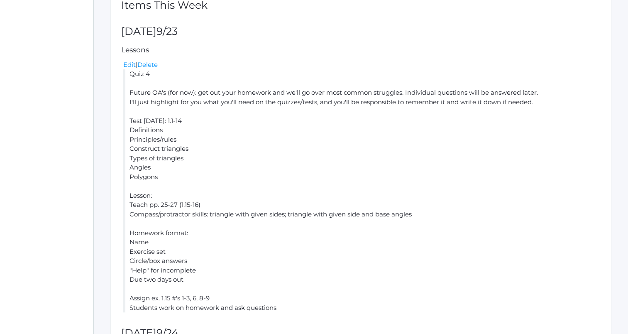
scroll to position [302, 0]
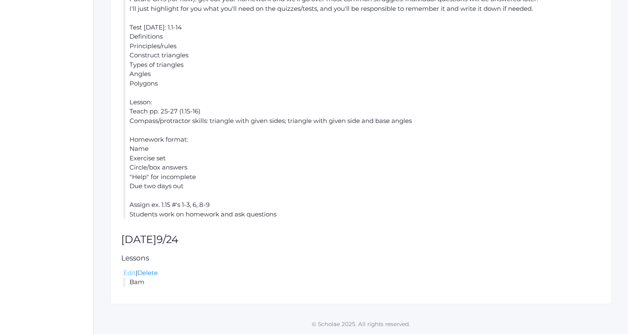
click at [128, 270] on link "Edit" at bounding box center [129, 272] width 12 height 8
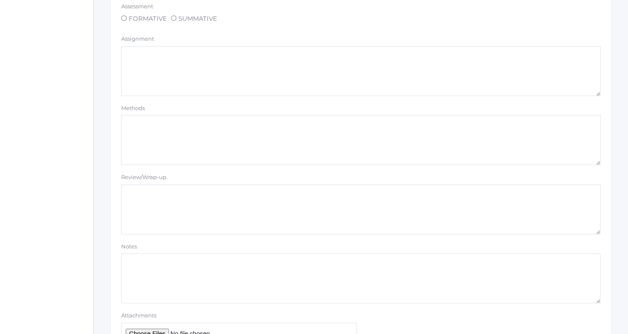
scroll to position [702, 0]
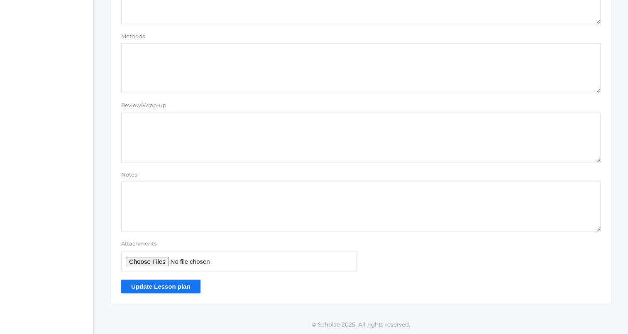
click at [173, 287] on input "Update Lesson plan" at bounding box center [160, 286] width 79 height 14
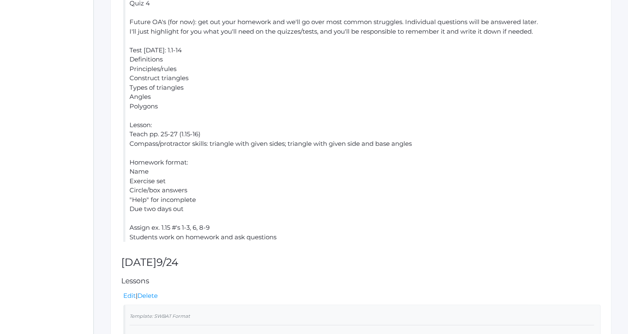
scroll to position [330, 0]
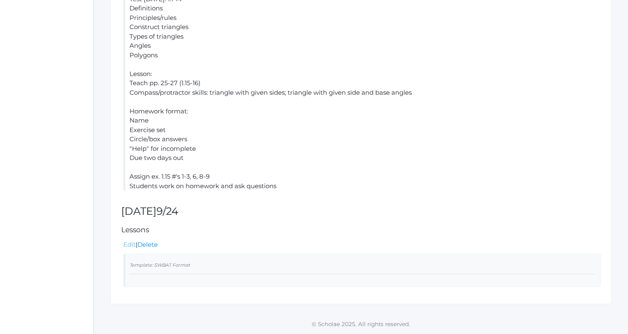
click at [127, 241] on link "Edit" at bounding box center [129, 244] width 12 height 8
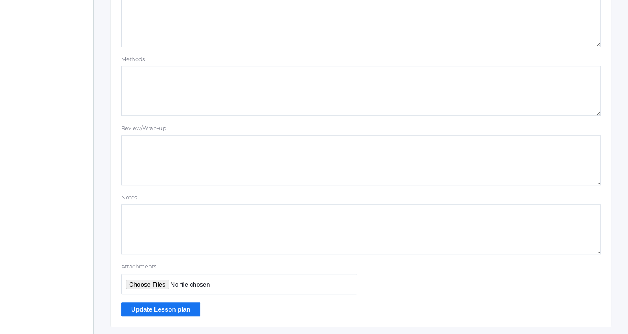
scroll to position [563, 0]
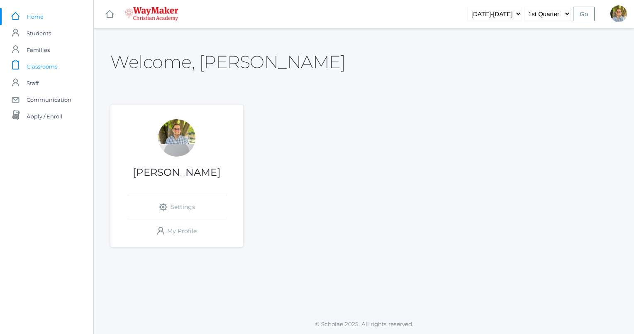
click at [27, 65] on span "Classrooms" at bounding box center [42, 66] width 31 height 17
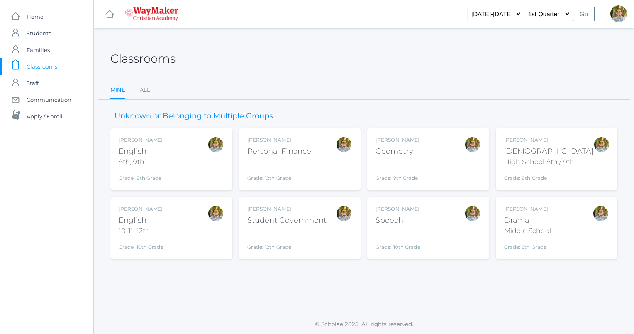
click at [443, 158] on div "Kylen Braileanu Geometry Grade: 9th Grade GEOM" at bounding box center [427, 159] width 105 height 46
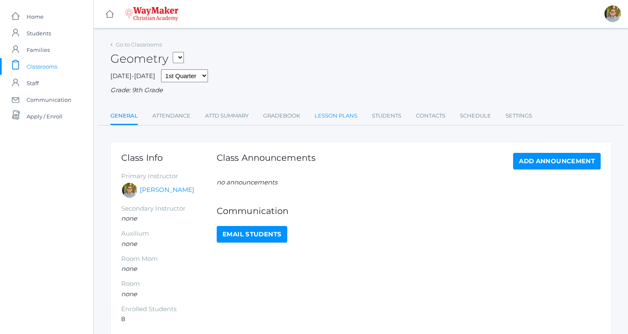
click at [339, 112] on link "Lesson Plans" at bounding box center [335, 115] width 43 height 17
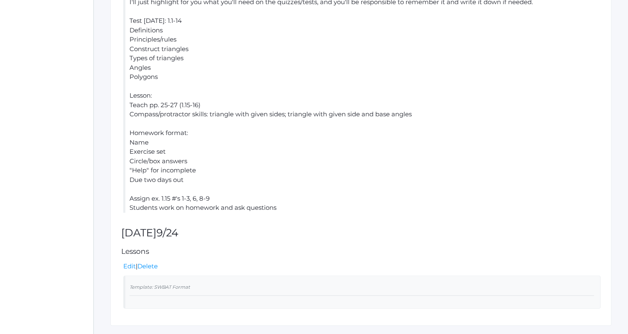
scroll to position [310, 0]
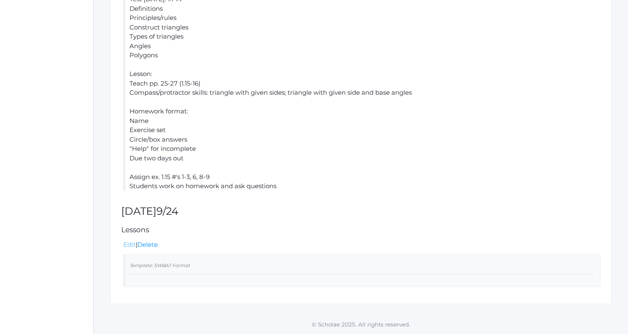
click at [131, 243] on link "Edit" at bounding box center [129, 244] width 12 height 8
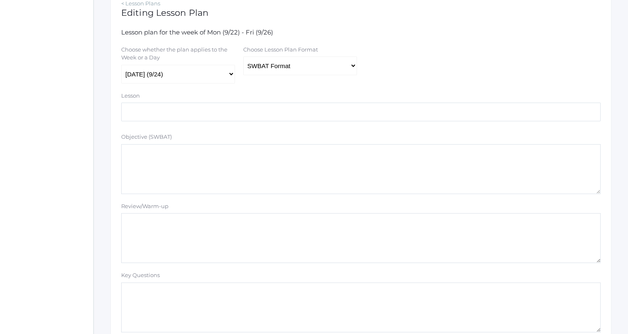
scroll to position [154, 0]
click at [311, 70] on select "Traditional Format SWBAT Format" at bounding box center [300, 65] width 114 height 19
select select "legacy"
click at [243, 56] on select "Traditional Format SWBAT Format" at bounding box center [300, 65] width 114 height 19
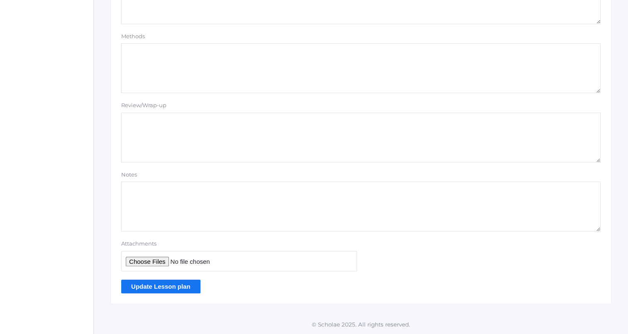
click at [149, 287] on input "Update Lesson plan" at bounding box center [160, 286] width 79 height 14
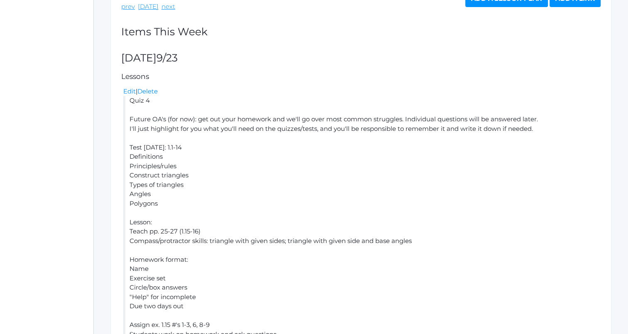
scroll to position [302, 0]
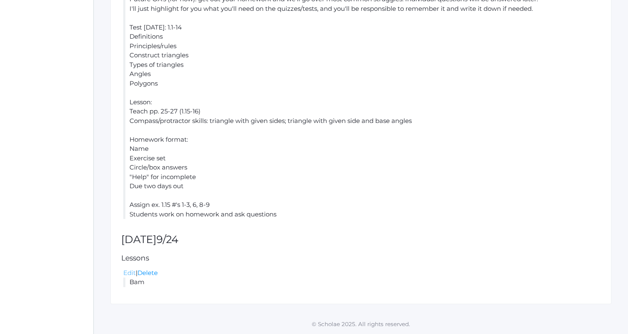
click at [129, 275] on link "Edit" at bounding box center [129, 272] width 12 height 8
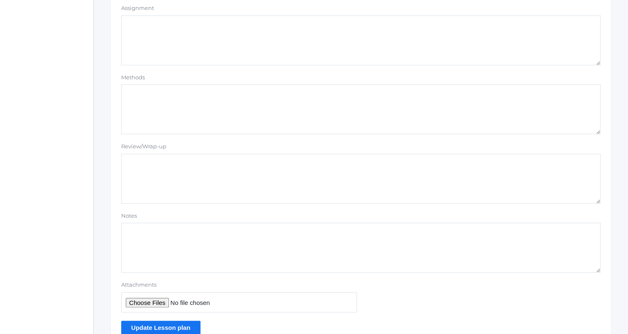
scroll to position [702, 0]
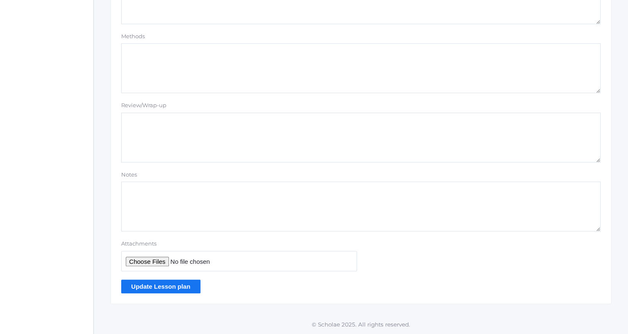
click at [153, 289] on input "Update Lesson plan" at bounding box center [160, 286] width 79 height 14
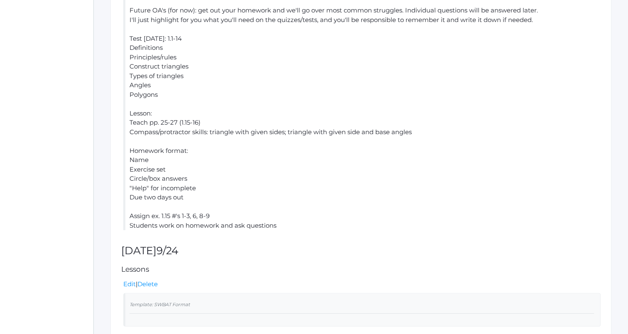
scroll to position [330, 0]
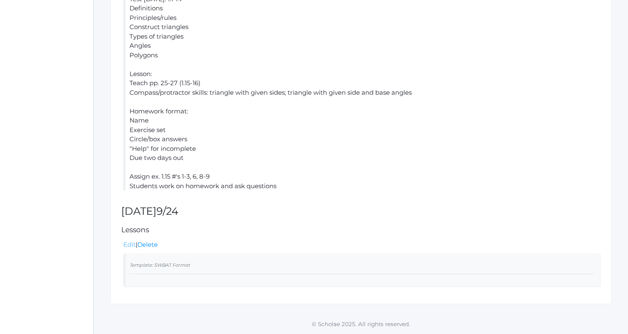
click at [130, 242] on link "Edit" at bounding box center [129, 244] width 12 height 8
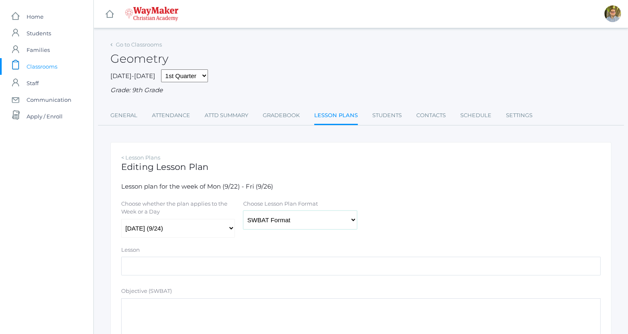
click at [321, 220] on select "Traditional Format SWBAT Format" at bounding box center [300, 219] width 114 height 19
select select "legacy"
click at [243, 211] on select "Traditional Format SWBAT Format" at bounding box center [300, 219] width 114 height 19
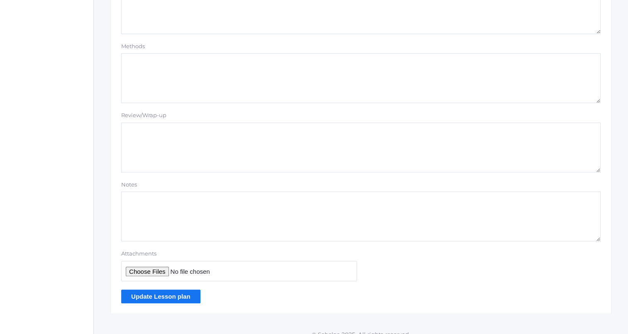
scroll to position [563, 0]
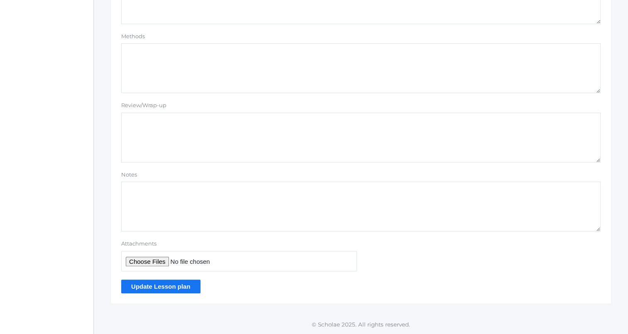
click at [152, 289] on input "Update Lesson plan" at bounding box center [160, 286] width 79 height 14
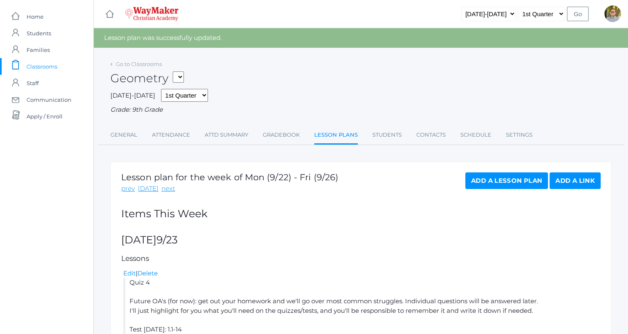
scroll to position [302, 0]
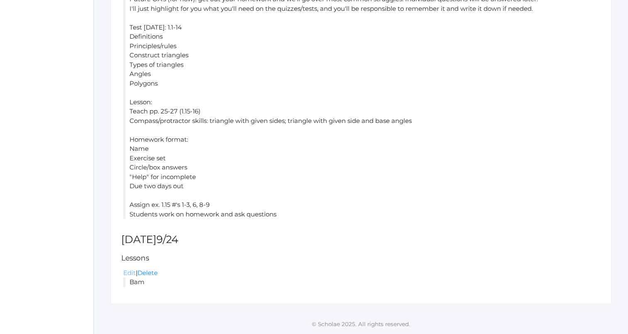
click at [129, 272] on link "Edit" at bounding box center [129, 272] width 12 height 8
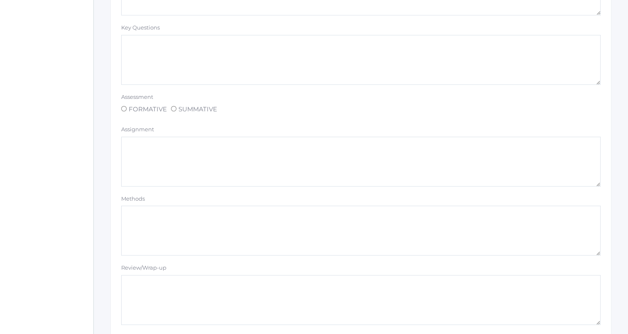
scroll to position [702, 0]
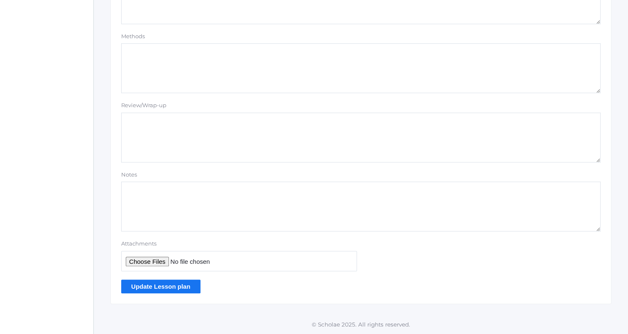
click at [173, 284] on input "Update Lesson plan" at bounding box center [160, 286] width 79 height 14
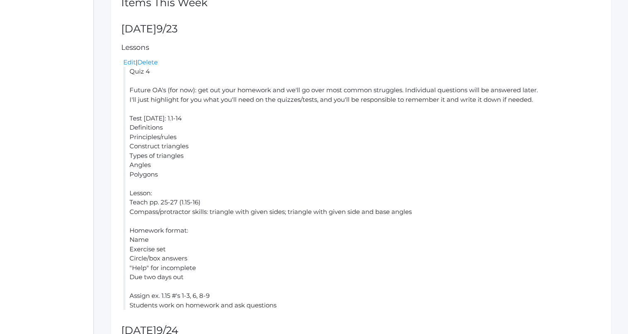
scroll to position [330, 0]
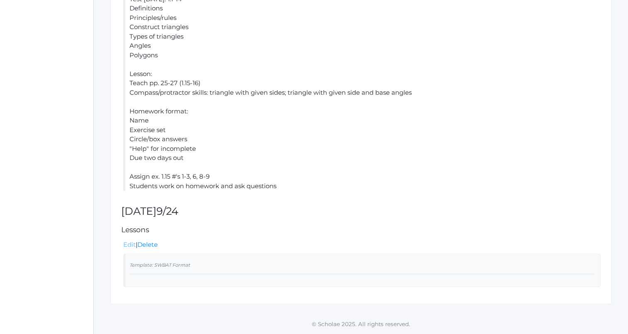
click at [129, 244] on link "Edit" at bounding box center [129, 244] width 12 height 8
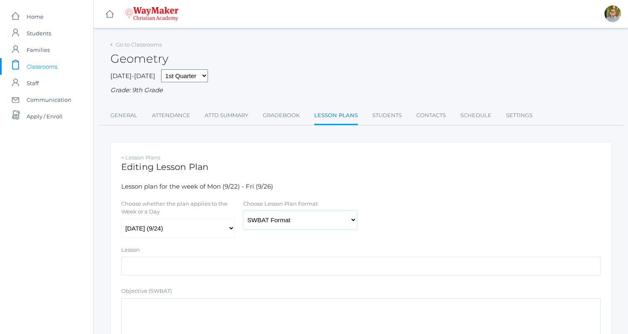
click at [272, 221] on select "Traditional Format SWBAT Format" at bounding box center [300, 219] width 114 height 19
select select "legacy"
click at [243, 211] on select "Traditional Format SWBAT Format" at bounding box center [300, 219] width 114 height 19
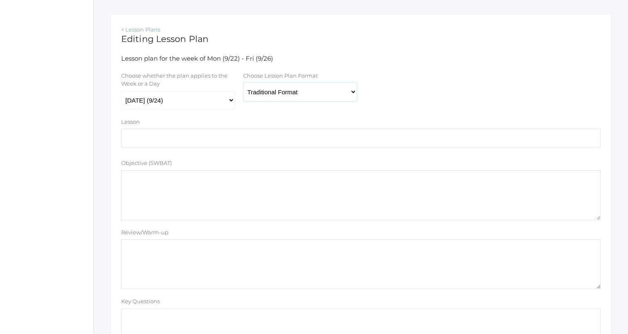
scroll to position [563, 0]
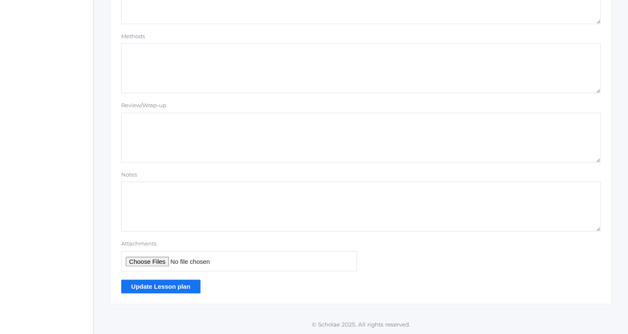
click at [175, 283] on input "Update Lesson plan" at bounding box center [160, 286] width 79 height 14
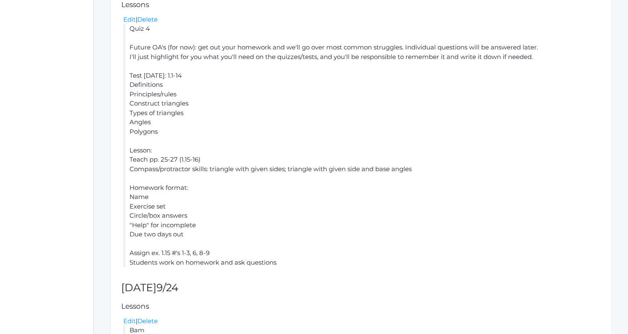
scroll to position [302, 0]
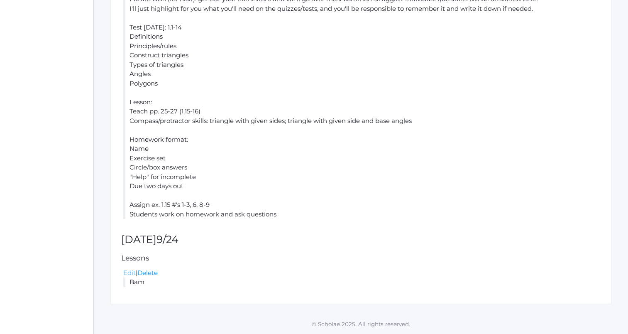
click at [132, 274] on link "Edit" at bounding box center [129, 272] width 12 height 8
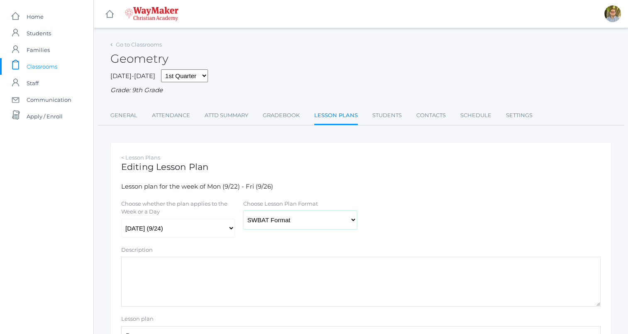
click at [296, 225] on select "Traditional Format SWBAT Format" at bounding box center [300, 219] width 114 height 19
select select "legacy"
click at [243, 211] on select "Traditional Format SWBAT Format" at bounding box center [300, 219] width 114 height 19
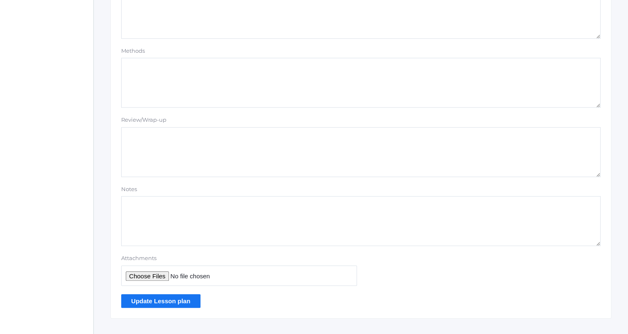
scroll to position [702, 0]
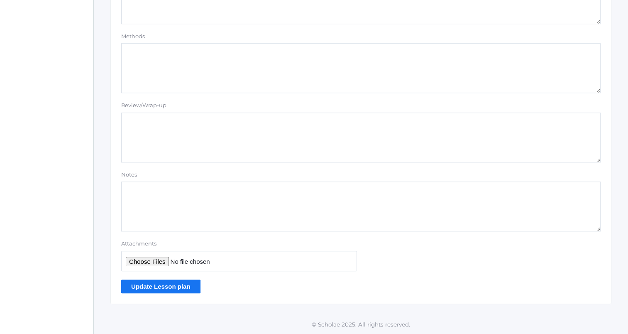
click at [133, 289] on input "Update Lesson plan" at bounding box center [160, 286] width 79 height 14
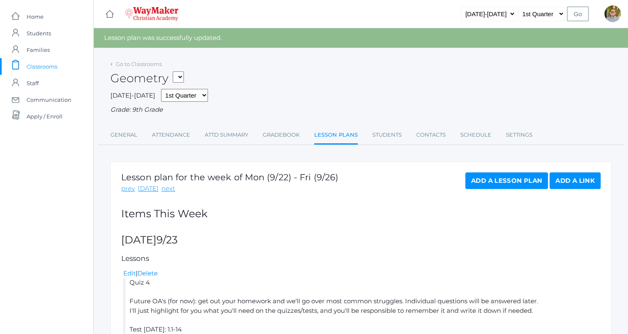
scroll to position [302, 0]
